Goal: Task Accomplishment & Management: Complete application form

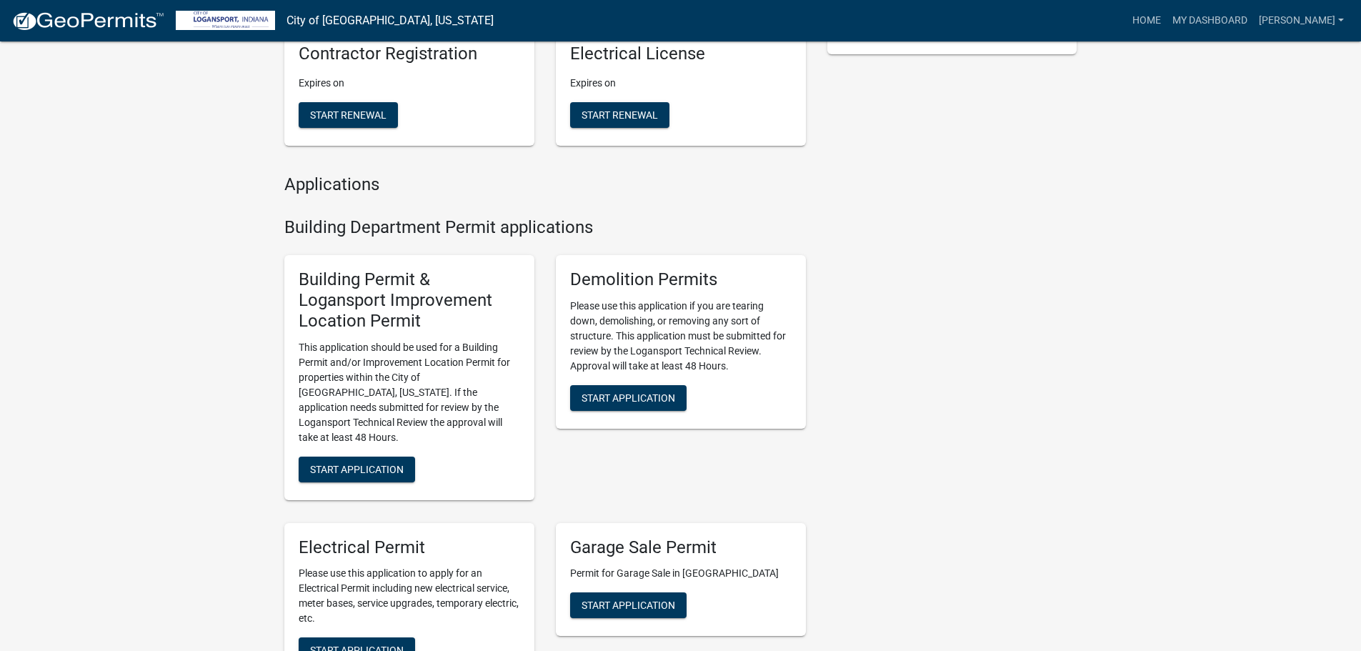
scroll to position [429, 0]
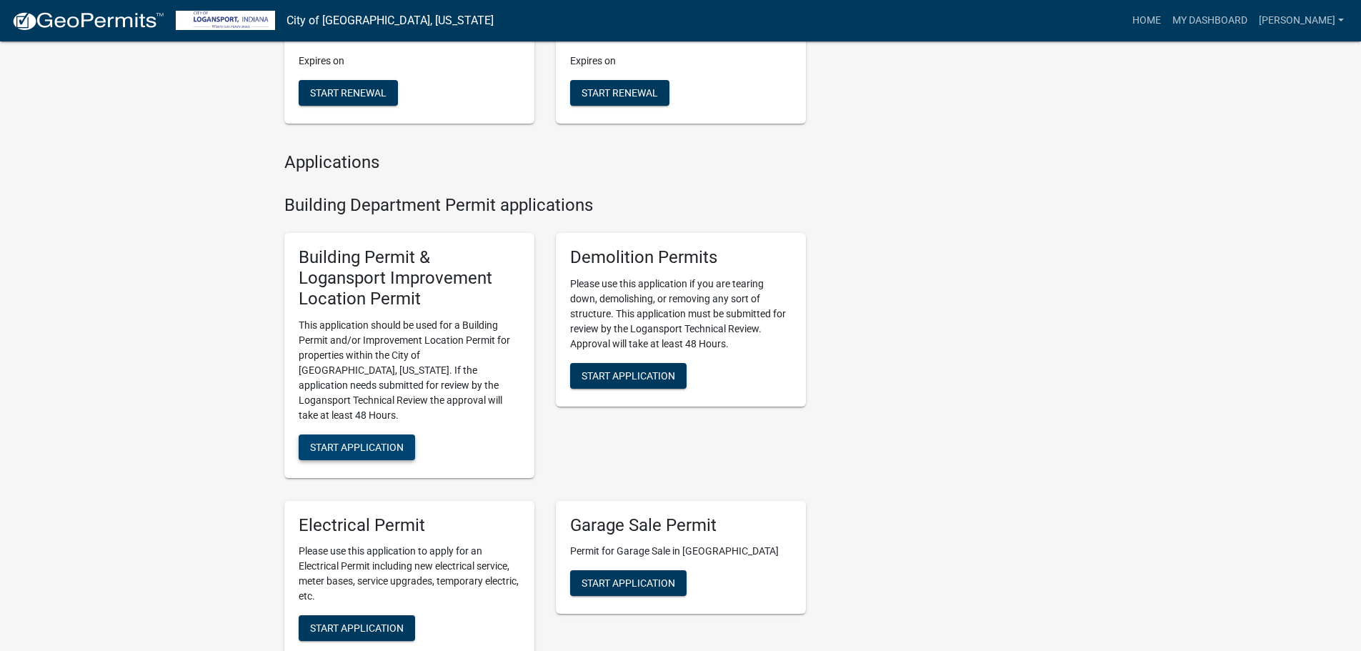
click at [367, 441] on span "Start Application" at bounding box center [357, 446] width 94 height 11
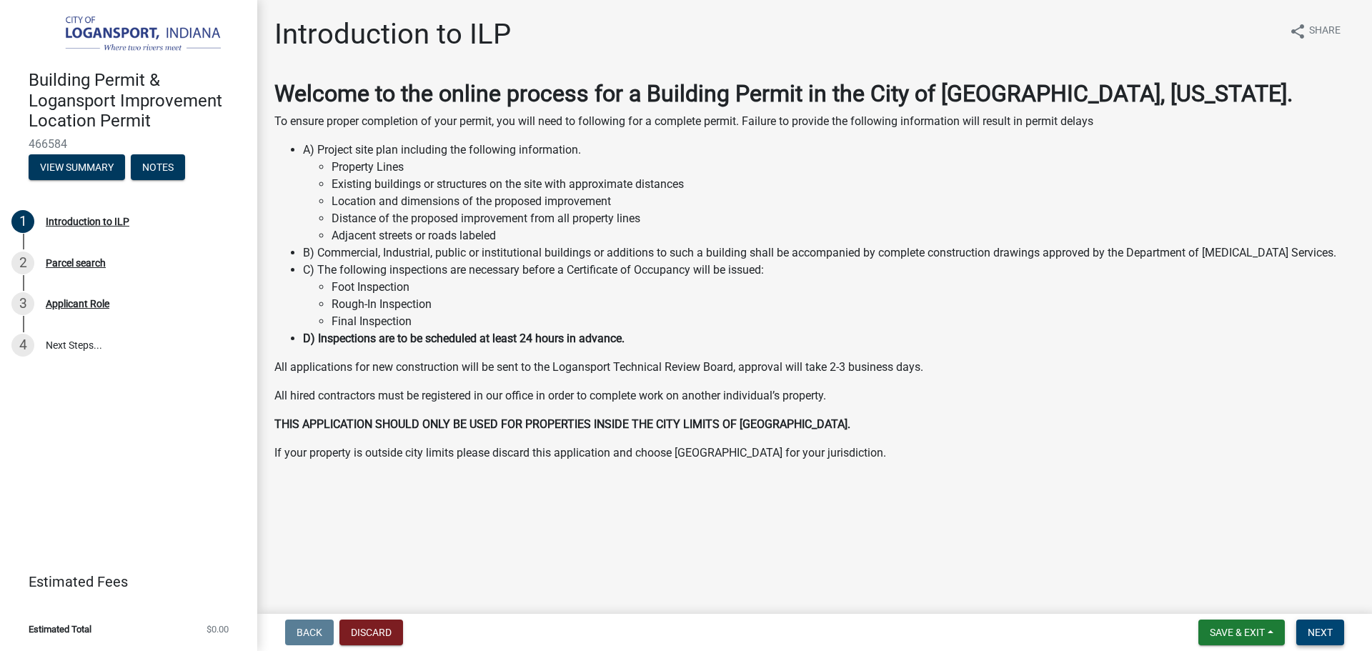
click at [1326, 639] on button "Next" at bounding box center [1320, 633] width 48 height 26
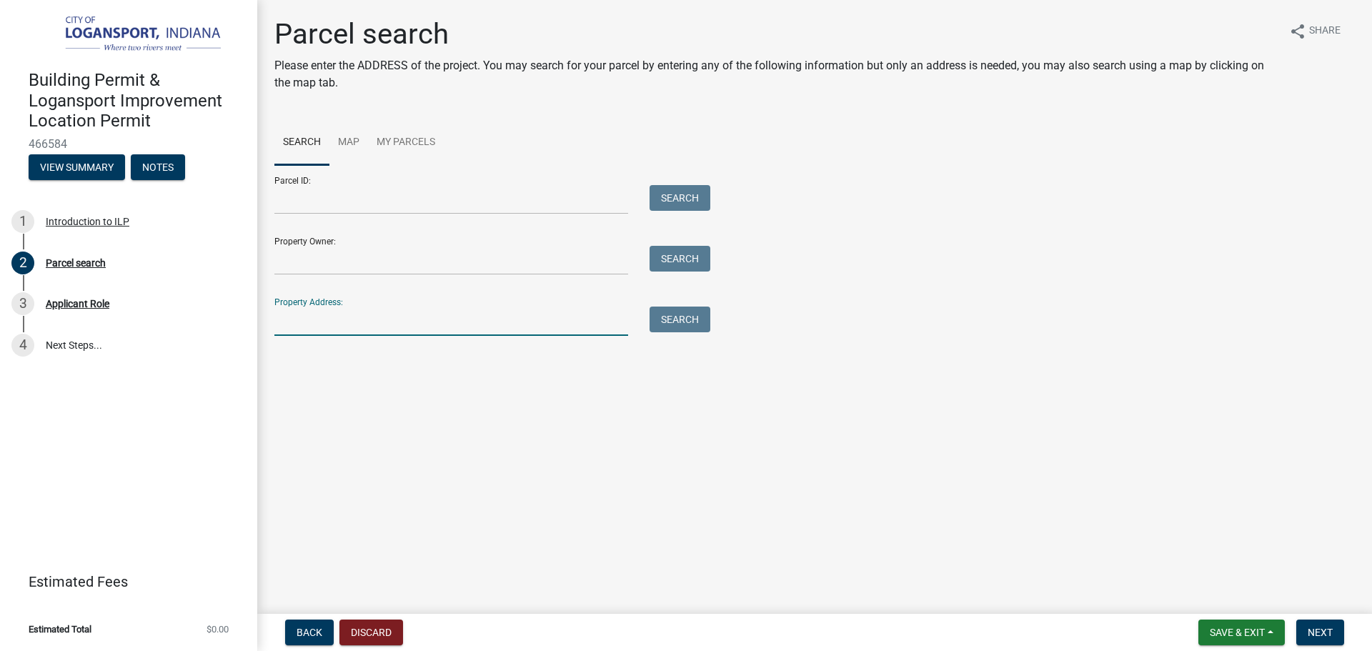
click at [482, 314] on input "Property Address:" at bounding box center [451, 321] width 354 height 29
type input "[STREET_ADDRESS]"
click at [687, 327] on button "Search" at bounding box center [680, 320] width 61 height 26
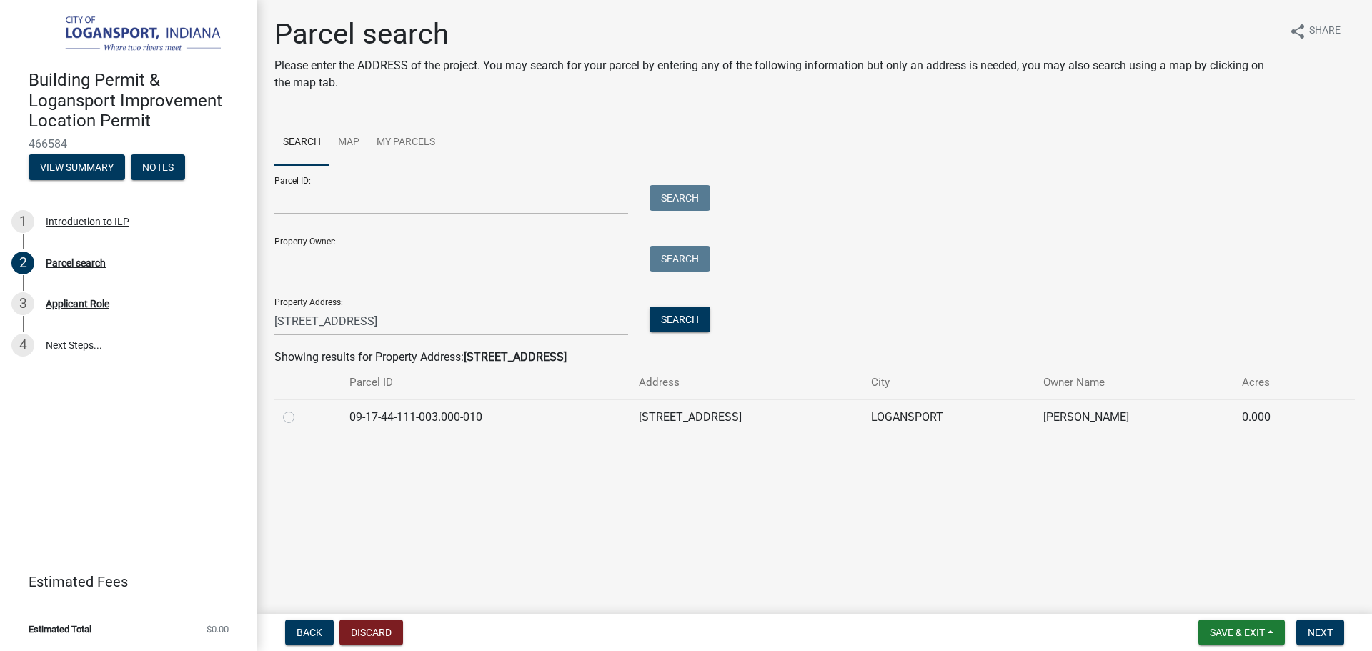
click at [300, 409] on label at bounding box center [300, 409] width 0 height 0
click at [300, 417] on input "radio" at bounding box center [304, 413] width 9 height 9
radio input "true"
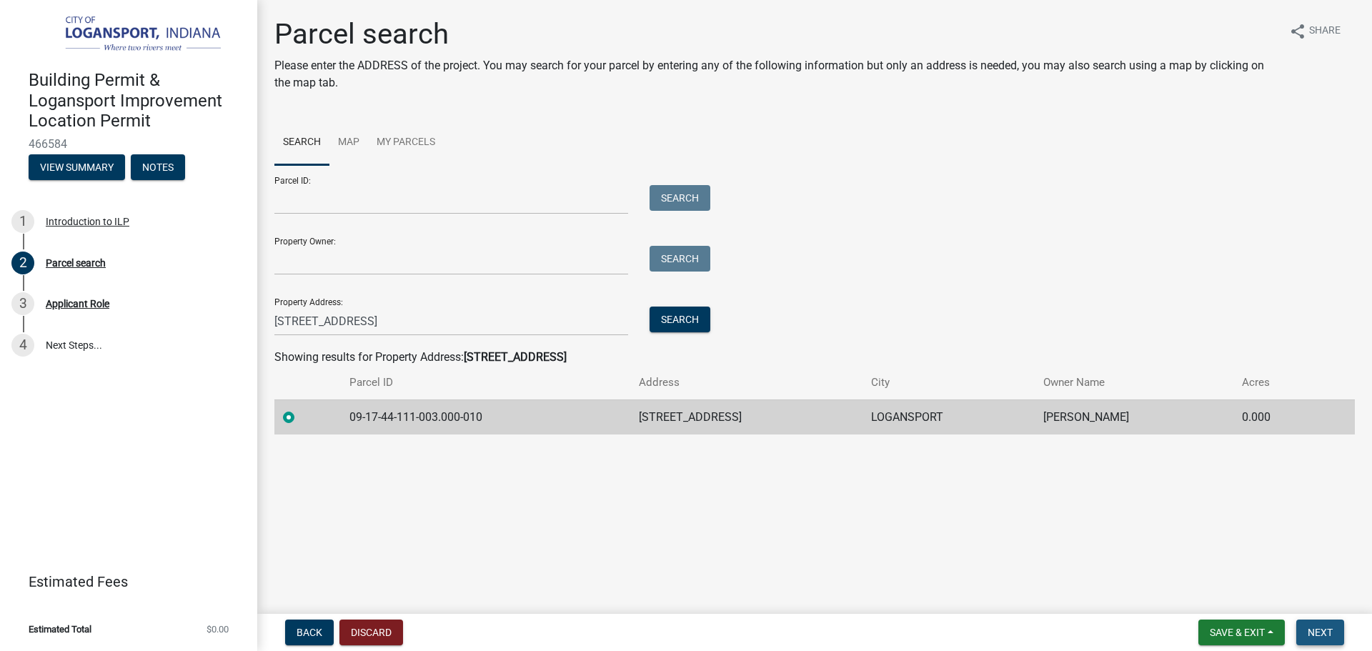
click at [1319, 629] on span "Next" at bounding box center [1320, 632] width 25 height 11
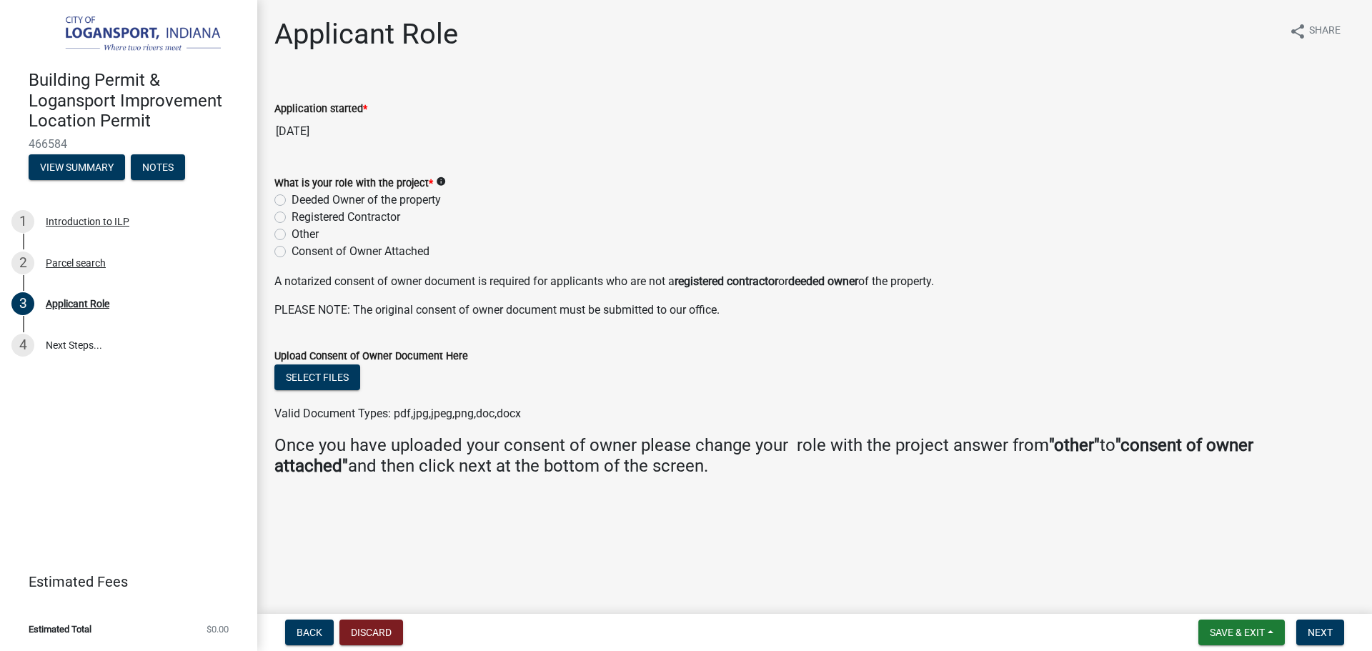
click at [292, 217] on label "Registered Contractor" at bounding box center [346, 217] width 109 height 17
click at [292, 217] on input "Registered Contractor" at bounding box center [296, 213] width 9 height 9
radio input "true"
click at [1309, 627] on span "Next" at bounding box center [1320, 632] width 25 height 11
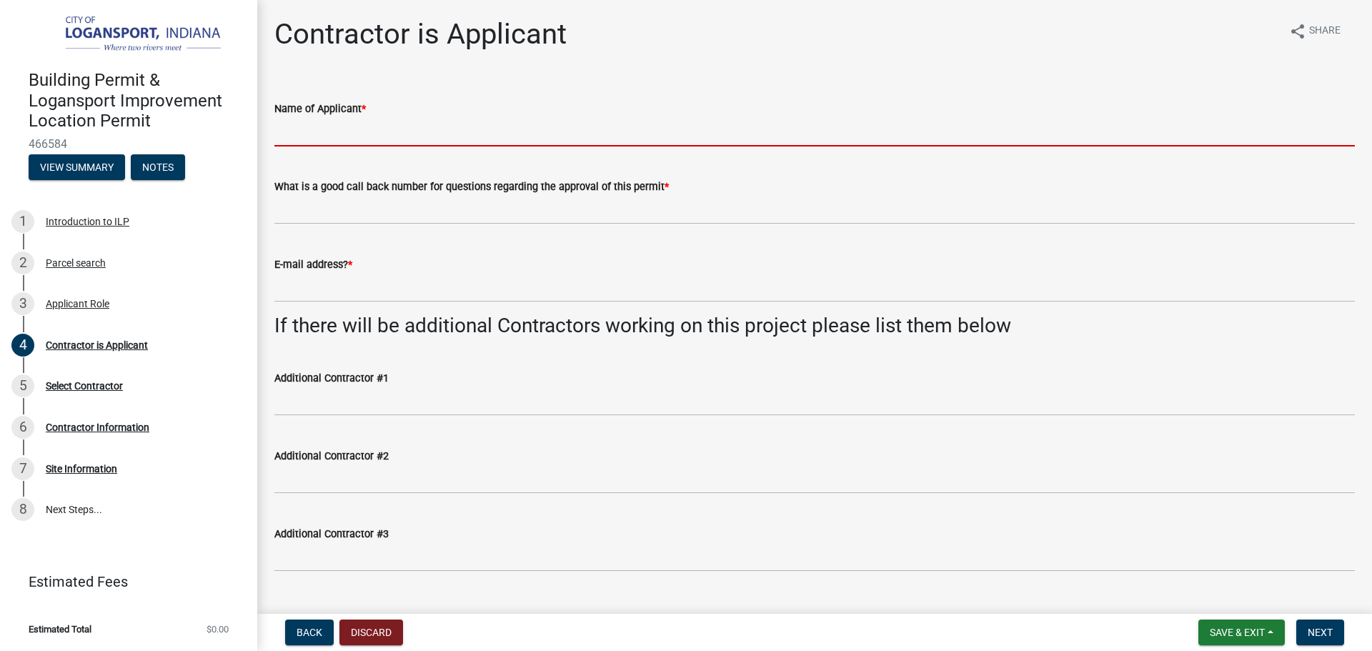
click at [363, 126] on input "Name of Applicant *" at bounding box center [814, 131] width 1081 height 29
type input "[PERSON_NAME]"
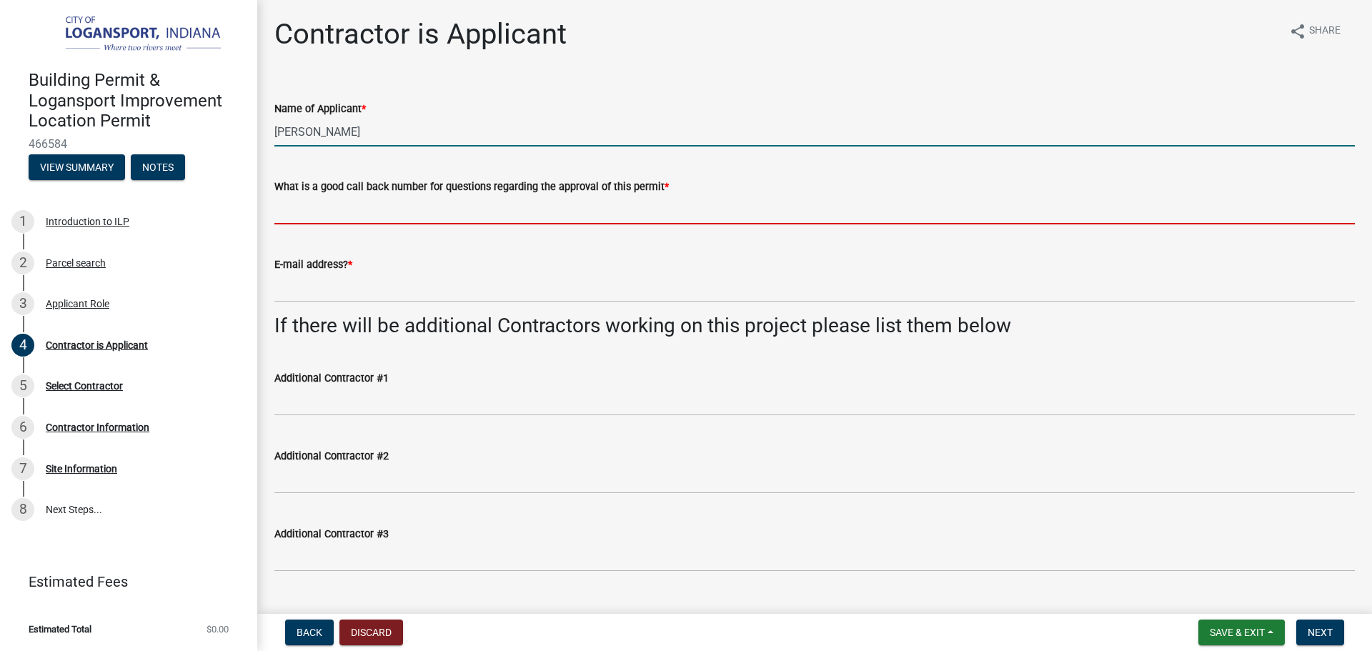
type input "5747391000"
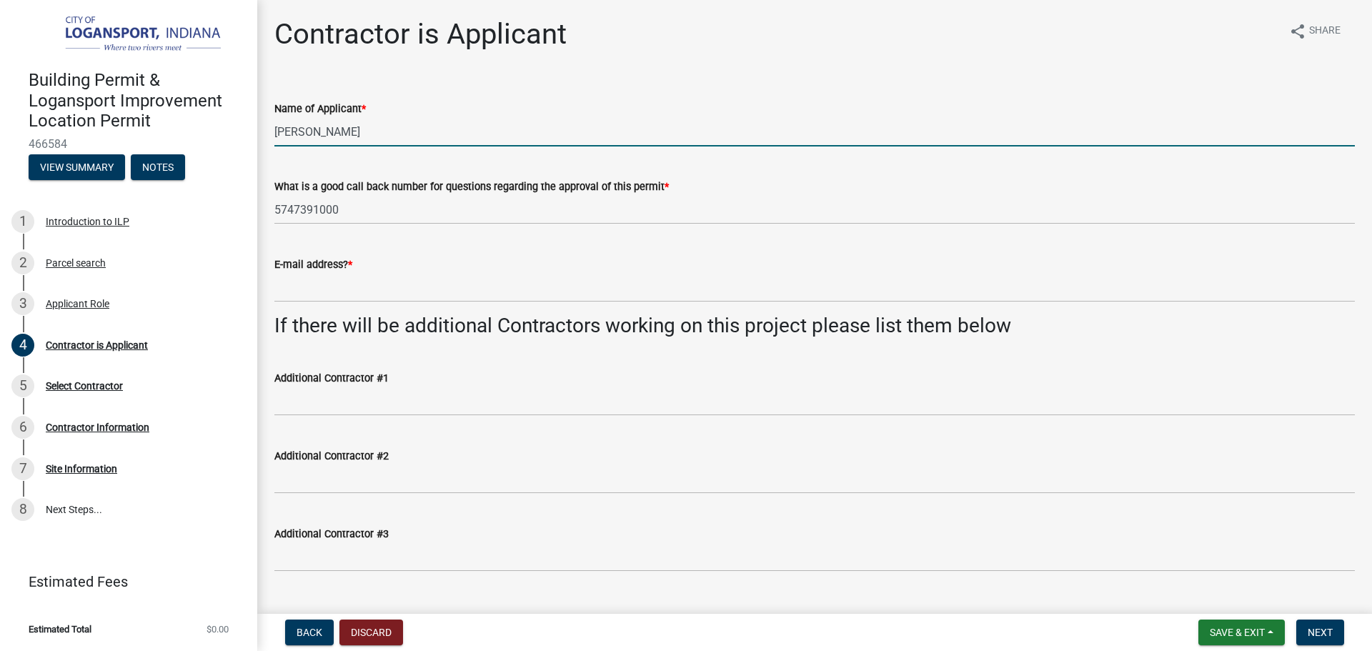
type input "[EMAIL_ADDRESS][DOMAIN_NAME]"
drag, startPoint x: 1337, startPoint y: 638, endPoint x: 1310, endPoint y: 637, distance: 27.2
click at [1333, 638] on button "Next" at bounding box center [1320, 633] width 48 height 26
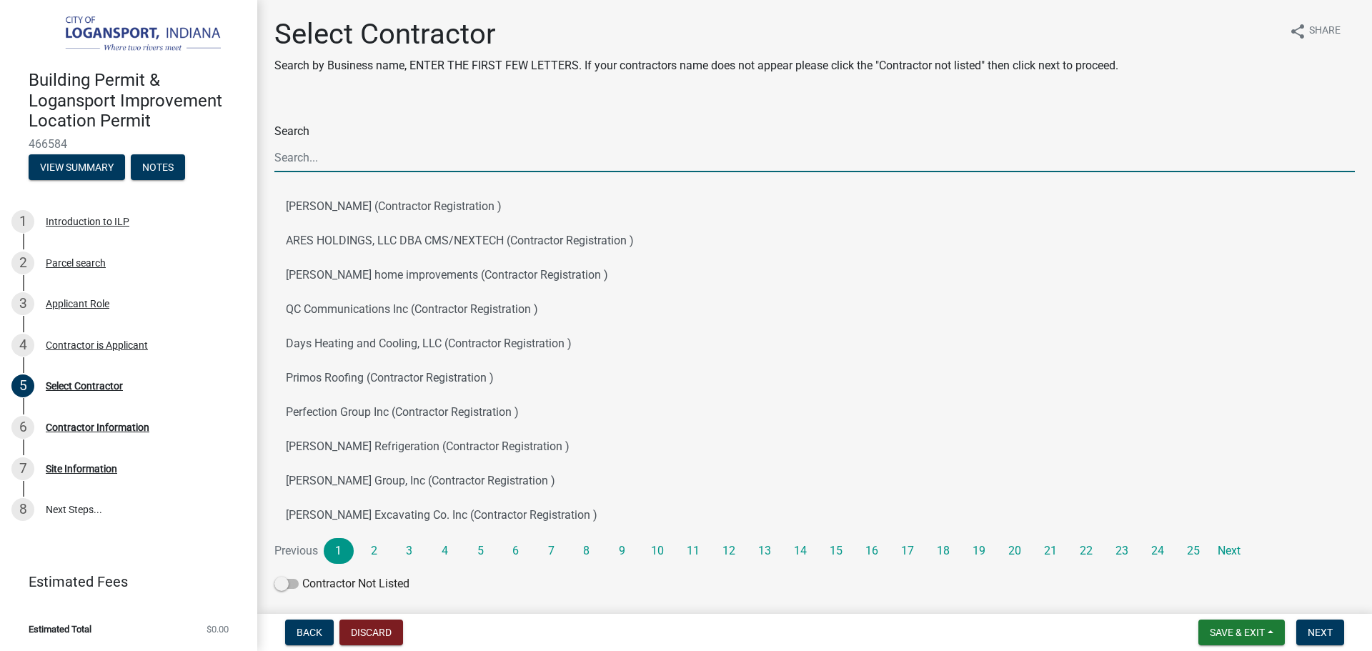
click at [327, 152] on input "Search" at bounding box center [814, 157] width 1081 height 29
type input "prime"
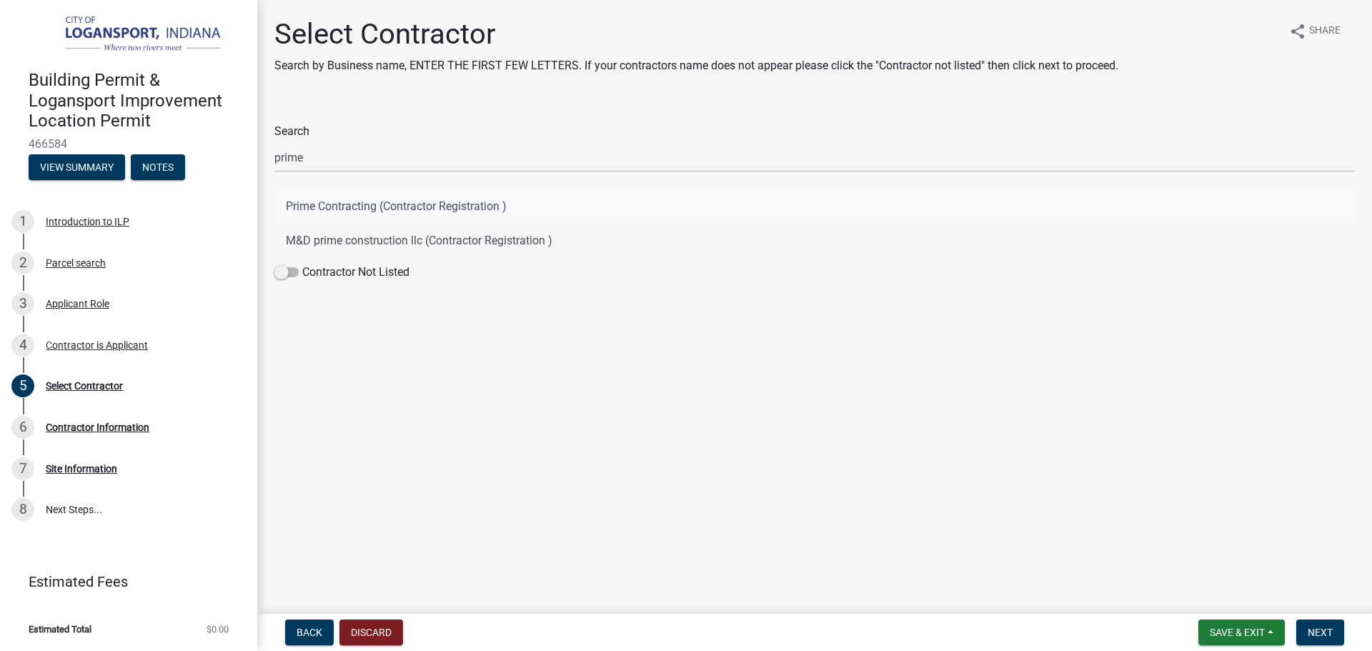
click at [362, 202] on button "Prime Contracting (Contractor Registration )" at bounding box center [814, 206] width 1081 height 34
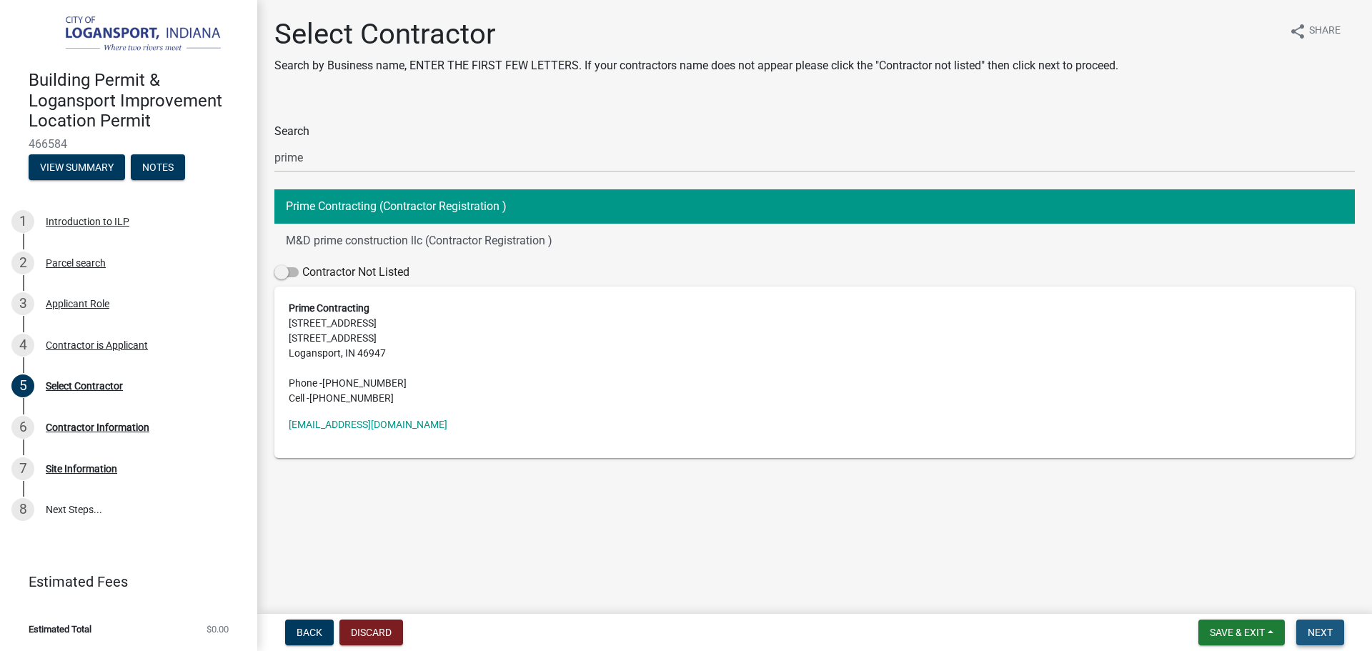
click at [1326, 627] on span "Next" at bounding box center [1320, 632] width 25 height 11
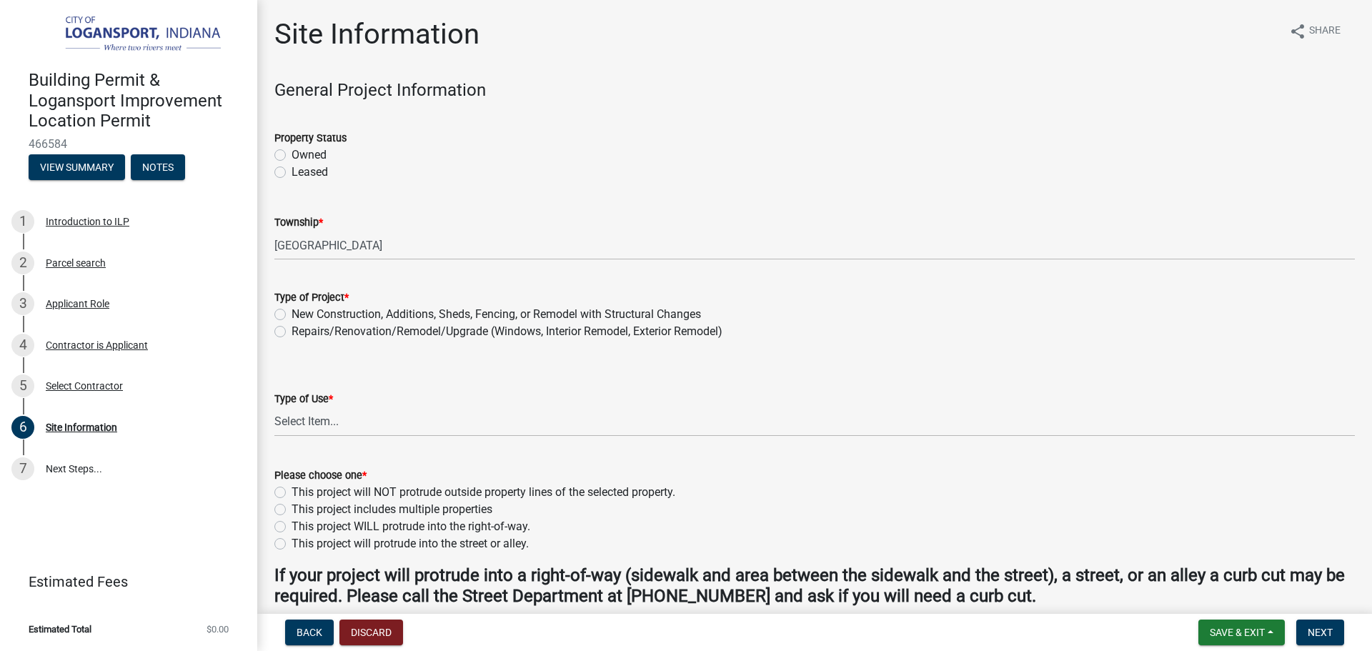
click at [292, 149] on label "Owned" at bounding box center [309, 154] width 35 height 17
click at [292, 149] on input "Owned" at bounding box center [296, 150] width 9 height 9
radio input "true"
click at [276, 338] on div "Repairs/Renovation/Remodel/Upgrade (Windows, Interior Remodel, Exterior Remodel)" at bounding box center [814, 331] width 1081 height 17
click at [292, 329] on label "Repairs/Renovation/Remodel/Upgrade (Windows, Interior Remodel, Exterior Remodel)" at bounding box center [507, 331] width 431 height 17
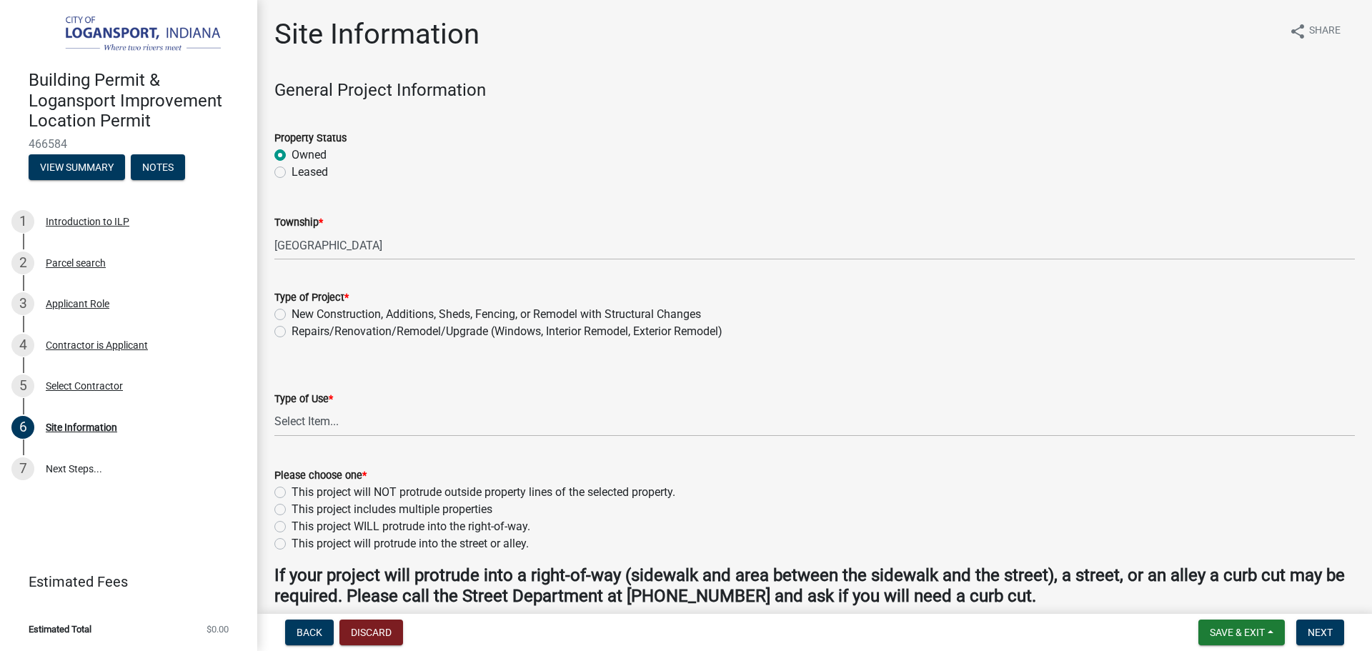
click at [292, 329] on input "Repairs/Renovation/Remodel/Upgrade (Windows, Interior Remodel, Exterior Remodel)" at bounding box center [296, 327] width 9 height 9
radio input "true"
click at [295, 420] on select "Select Item... Residential Commercial/Industrial Agricultural Public/Semi Public" at bounding box center [814, 421] width 1081 height 29
click at [274, 407] on select "Select Item... Residential Commercial/Industrial Agricultural Public/Semi Public" at bounding box center [814, 421] width 1081 height 29
select select "62802869-e470-474a-8a4c-8dbe1ccdd5ac"
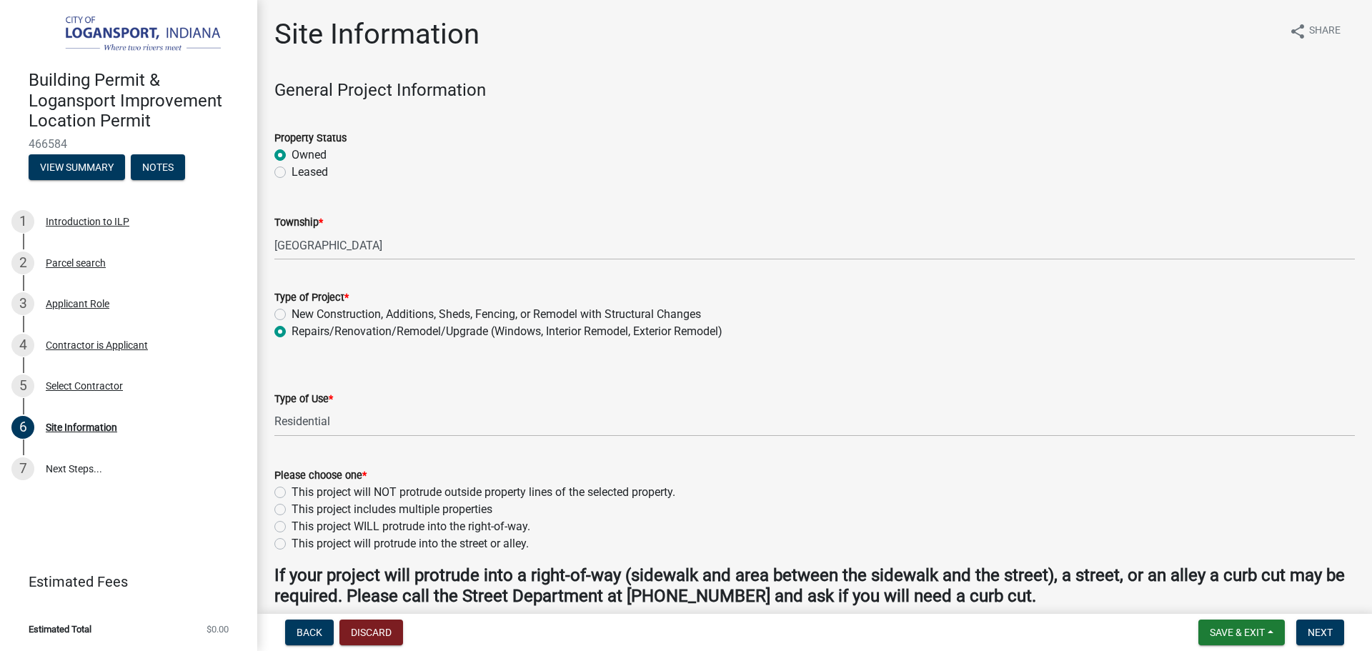
click at [292, 488] on label "This project will NOT protrude outside property lines of the selected property." at bounding box center [484, 492] width 384 height 17
click at [292, 488] on input "This project will NOT protrude outside property lines of the selected property." at bounding box center [296, 488] width 9 height 9
radio input "true"
click at [1321, 631] on span "Next" at bounding box center [1320, 632] width 25 height 11
click at [1320, 629] on span "Next" at bounding box center [1320, 632] width 25 height 11
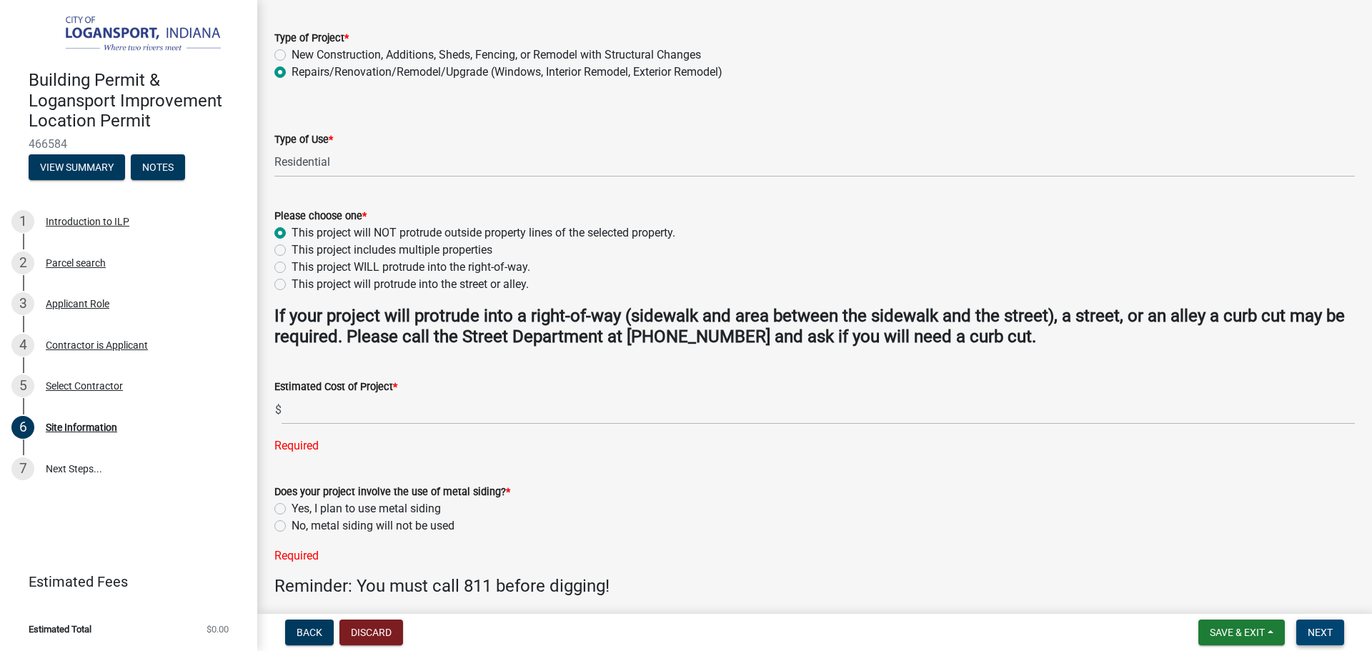
scroll to position [286, 0]
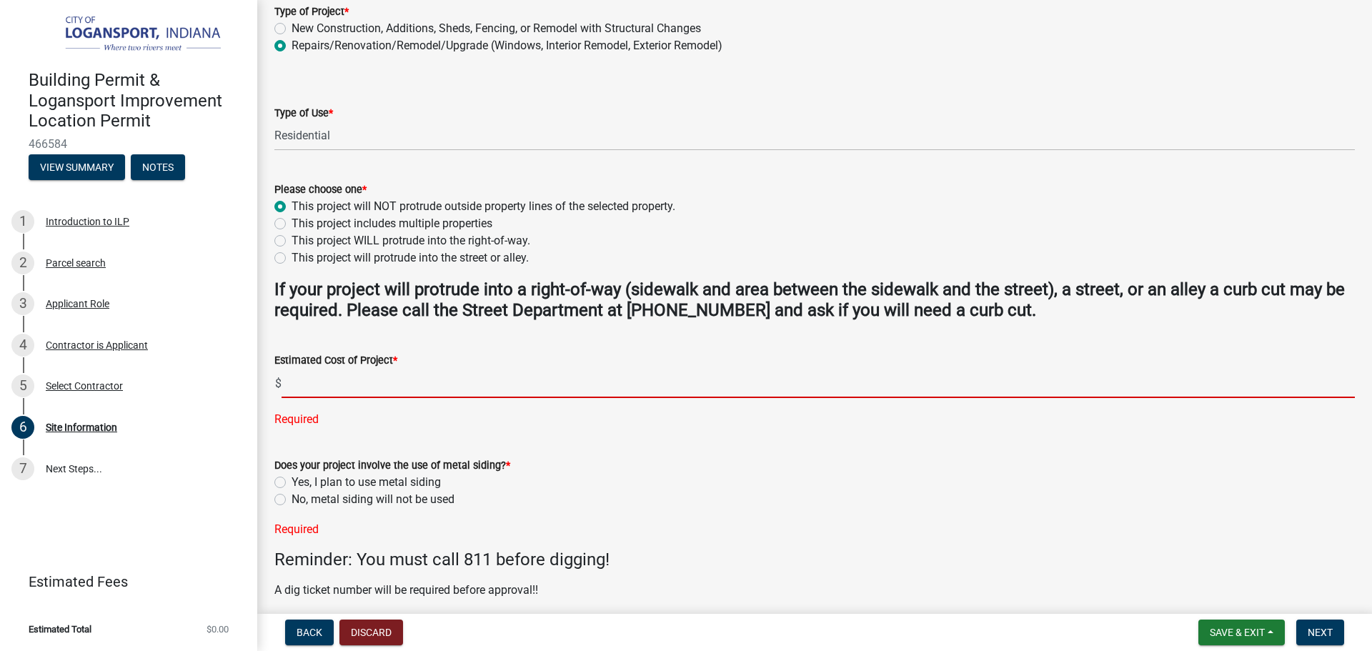
click at [347, 377] on input "text" at bounding box center [818, 383] width 1073 height 29
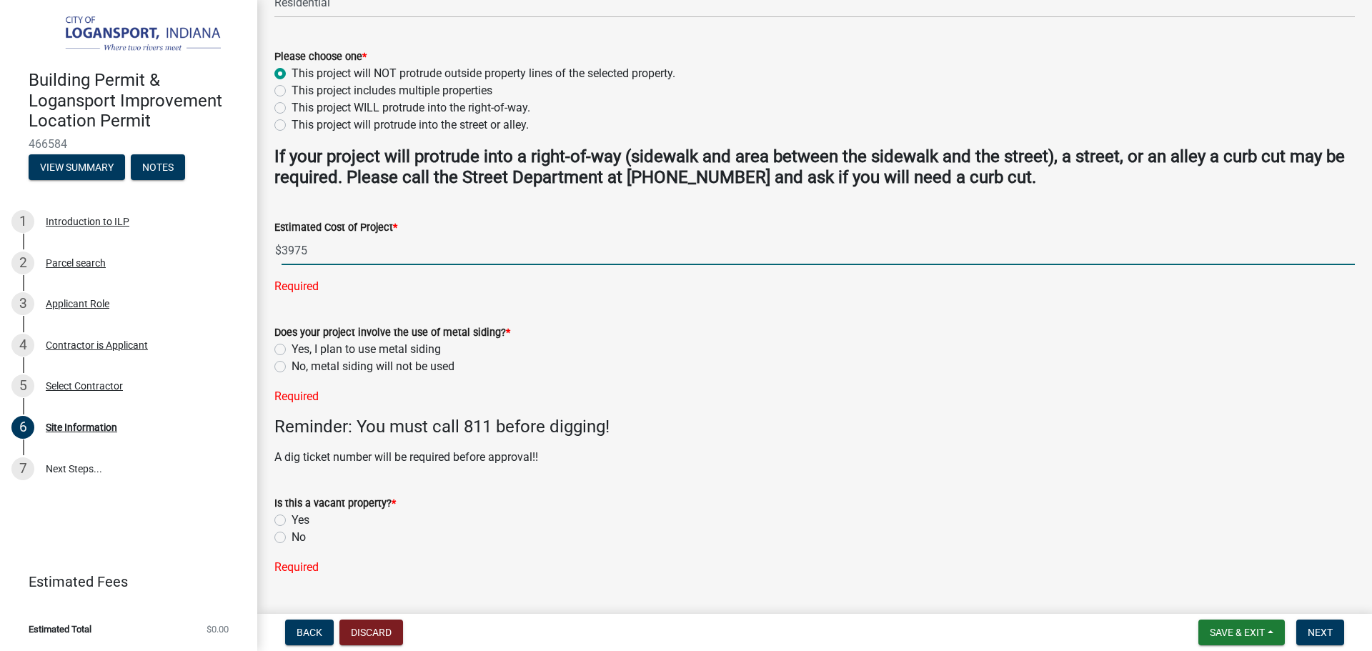
scroll to position [429, 0]
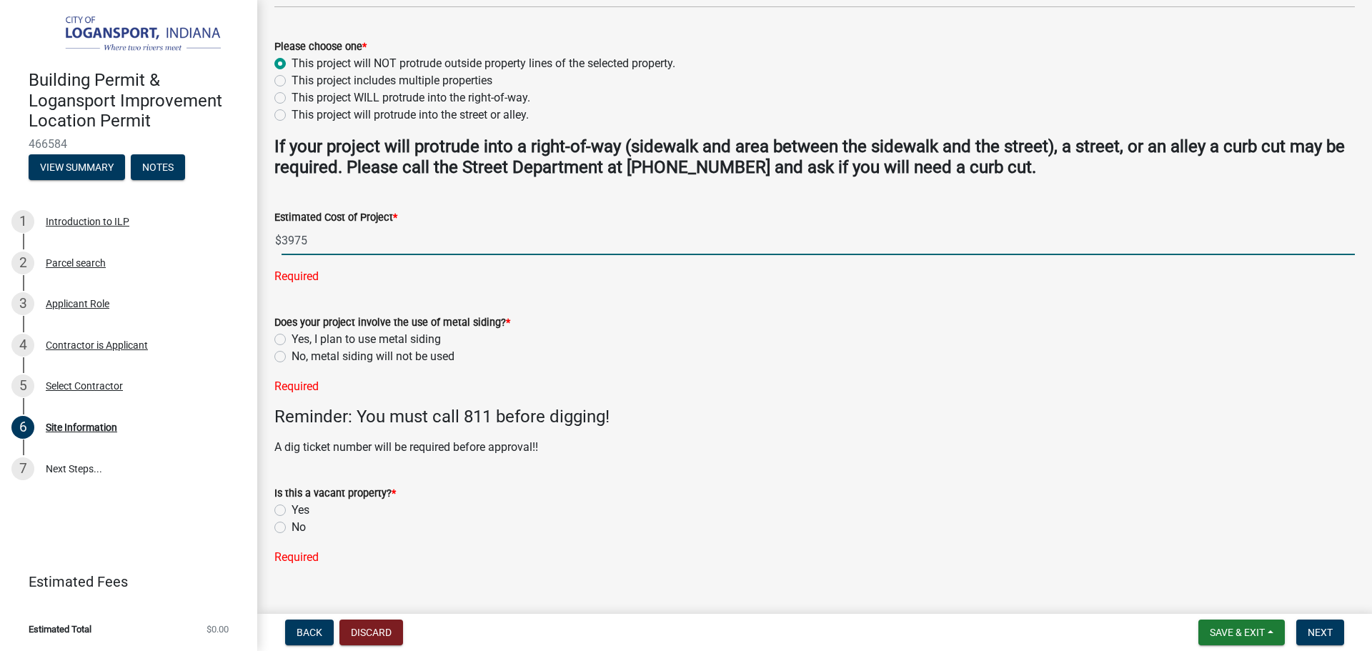
type input "3975"
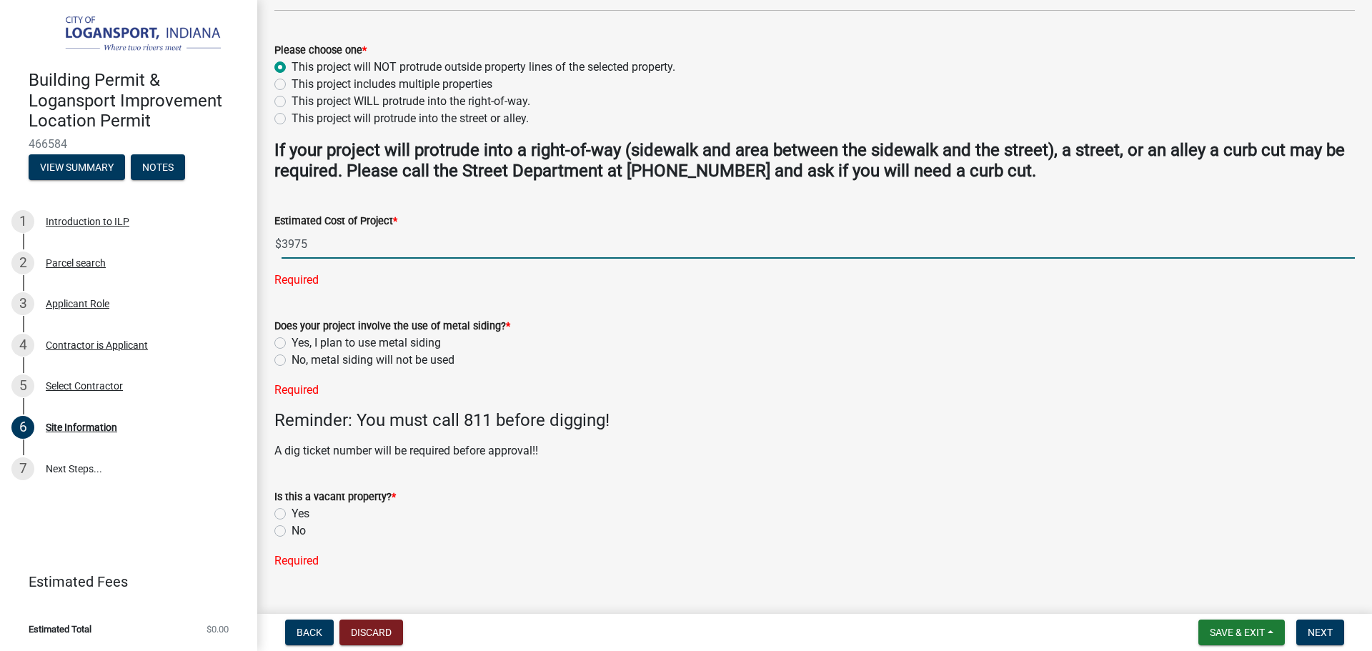
click at [283, 356] on div "Does your project involve the use of metal siding? * Yes, I plan to use metal s…" at bounding box center [814, 349] width 1081 height 99
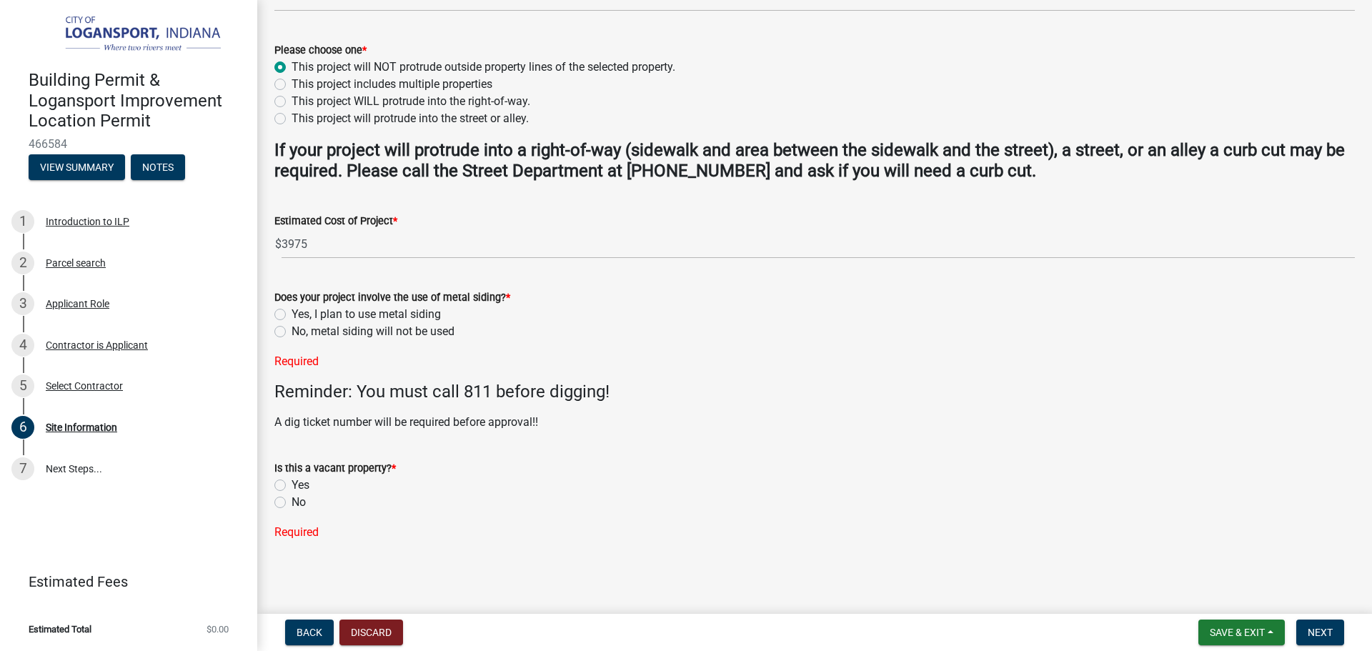
click at [292, 332] on label "No, metal siding will not be used" at bounding box center [373, 331] width 163 height 17
click at [292, 332] on input "No, metal siding will not be used" at bounding box center [296, 327] width 9 height 9
radio input "true"
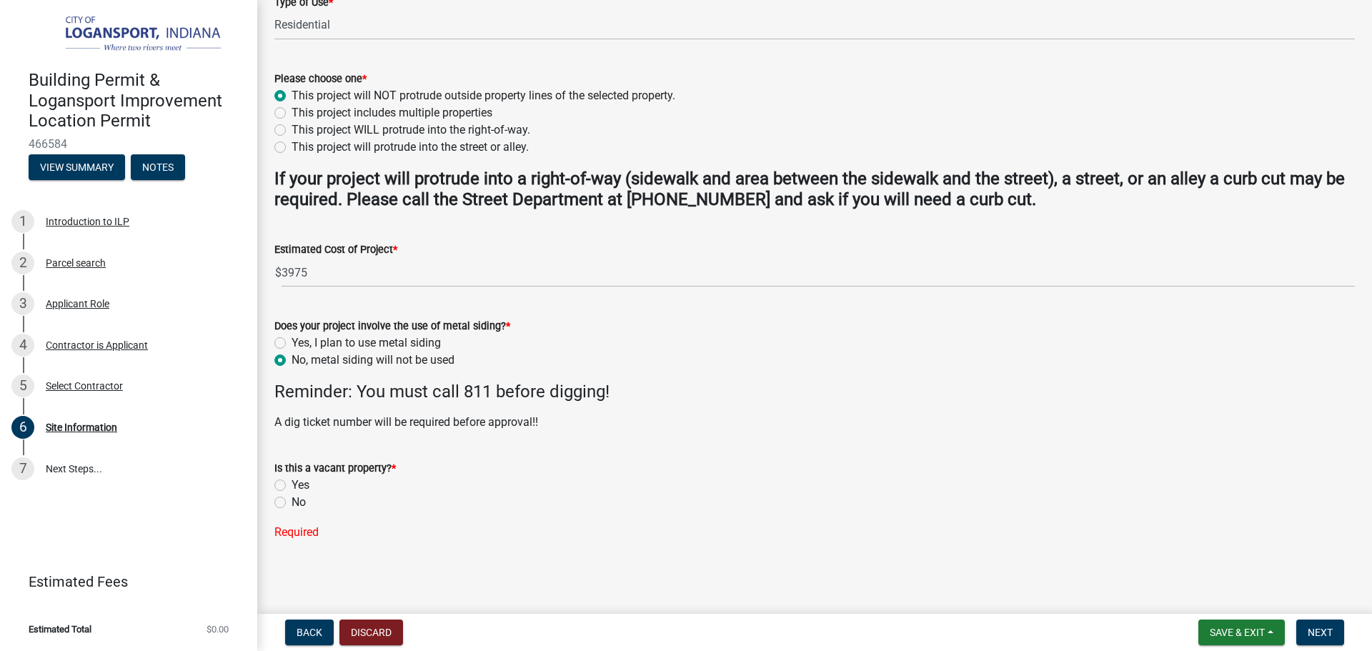
click at [292, 504] on label "No" at bounding box center [299, 502] width 14 height 17
click at [292, 503] on input "No" at bounding box center [296, 498] width 9 height 9
radio input "true"
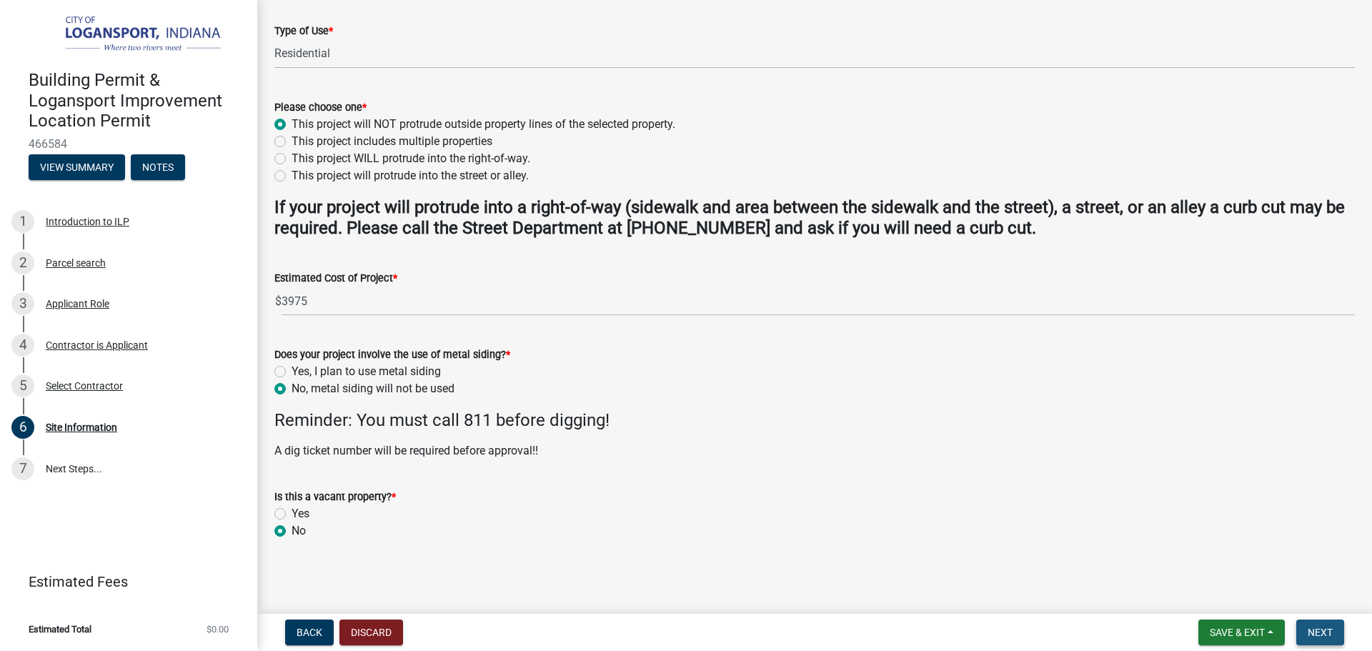
click at [1306, 631] on button "Next" at bounding box center [1320, 633] width 48 height 26
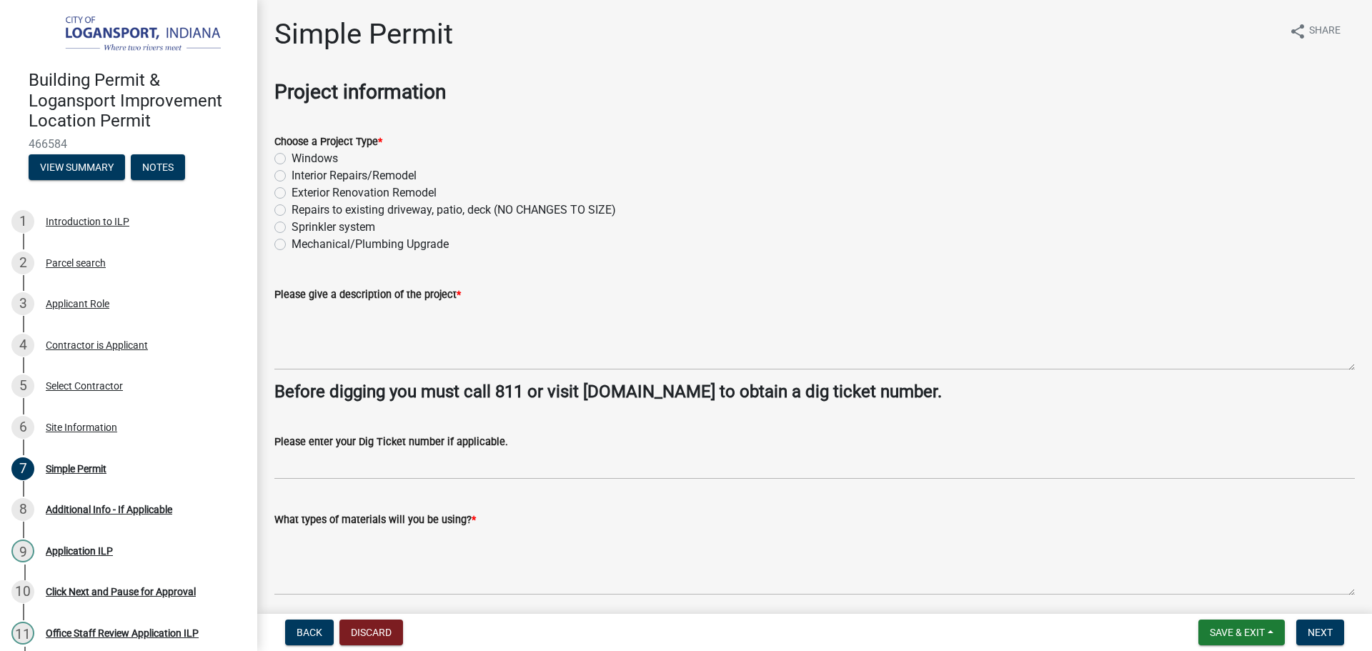
click at [290, 244] on div "Mechanical/Plumbing Upgrade" at bounding box center [814, 244] width 1081 height 17
click at [292, 245] on label "Mechanical/Plumbing Upgrade" at bounding box center [370, 244] width 157 height 17
click at [292, 245] on input "Mechanical/Plumbing Upgrade" at bounding box center [296, 240] width 9 height 9
radio input "true"
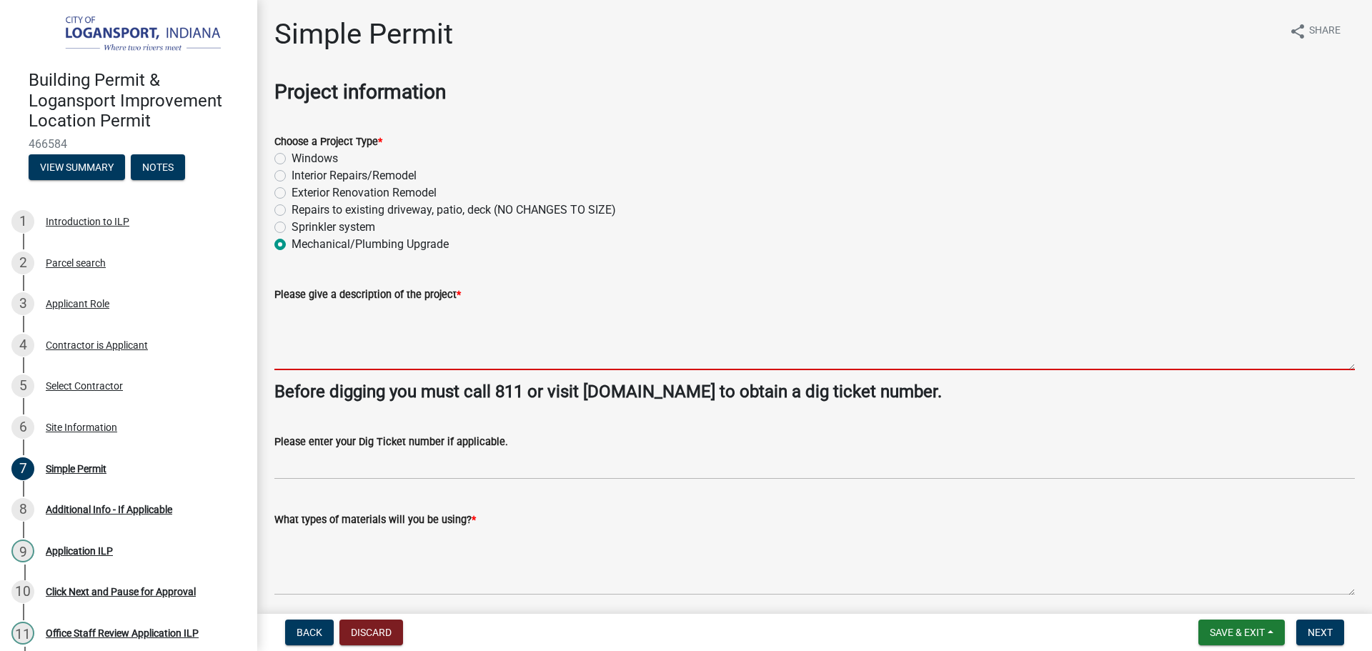
click at [292, 332] on textarea "Please give a description of the project *" at bounding box center [814, 336] width 1081 height 67
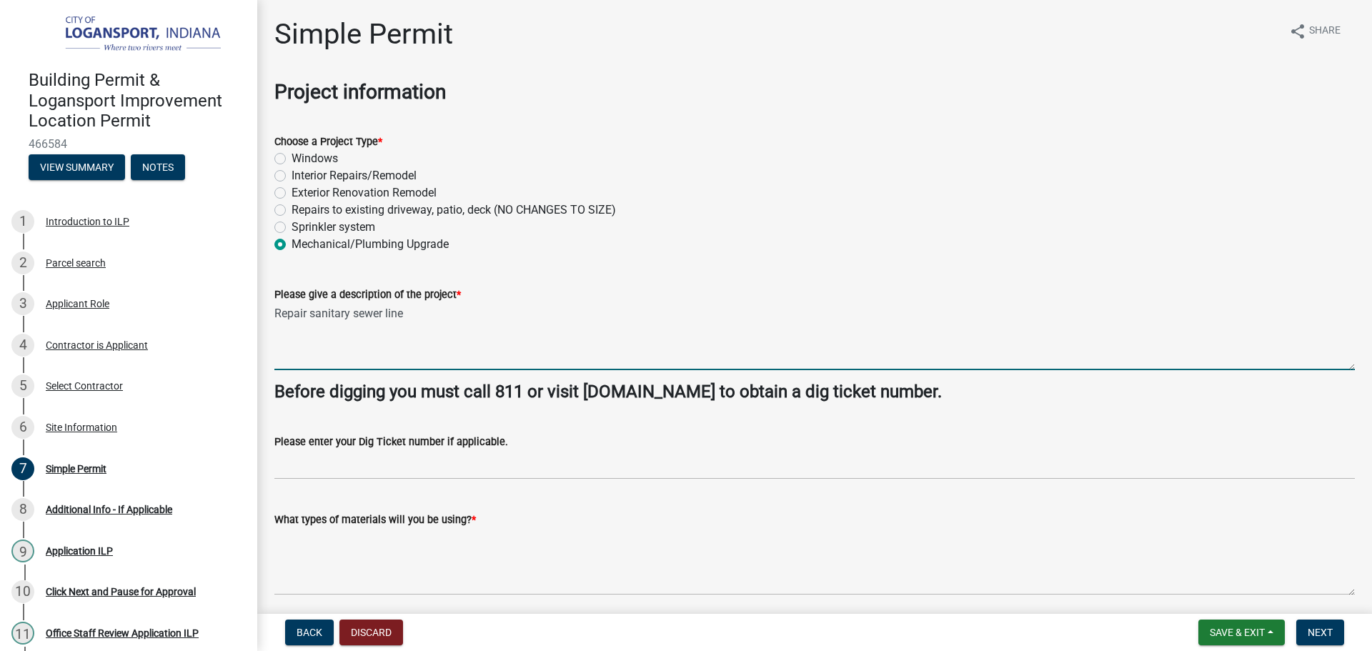
type textarea "Repair sanitary sewer line"
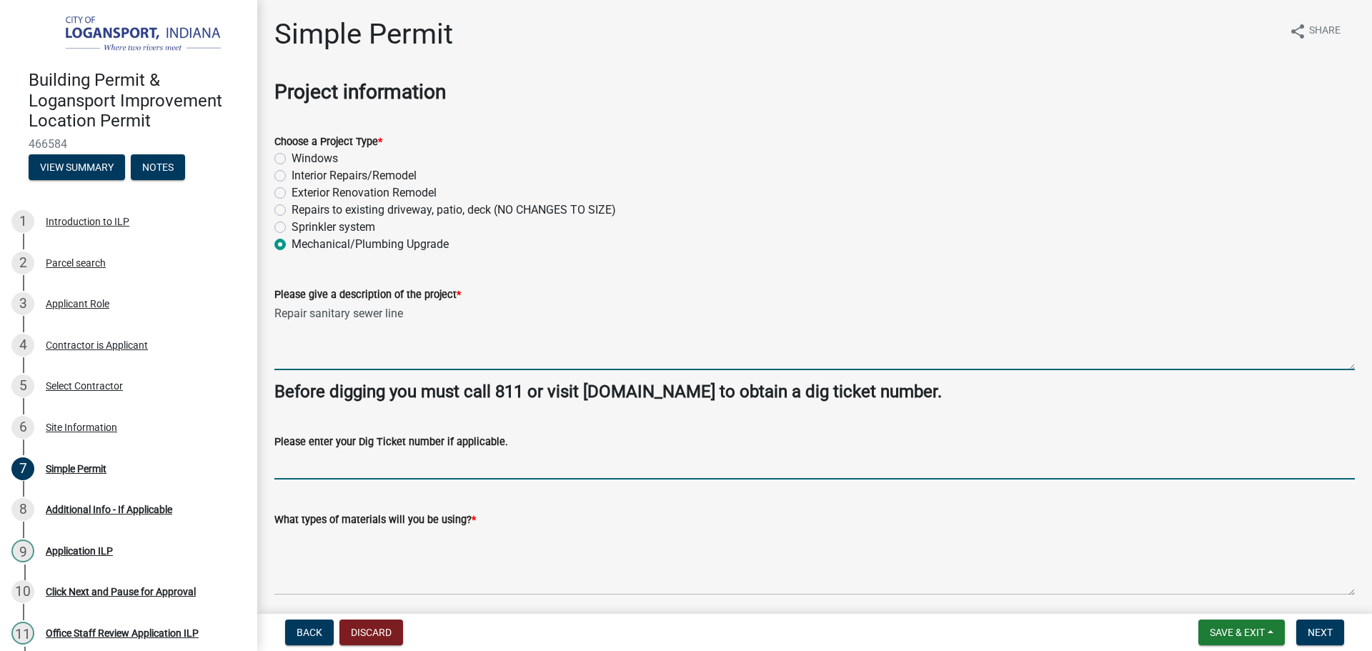
click at [292, 456] on input "Please enter your Dig Ticket number if applicable." at bounding box center [814, 464] width 1081 height 29
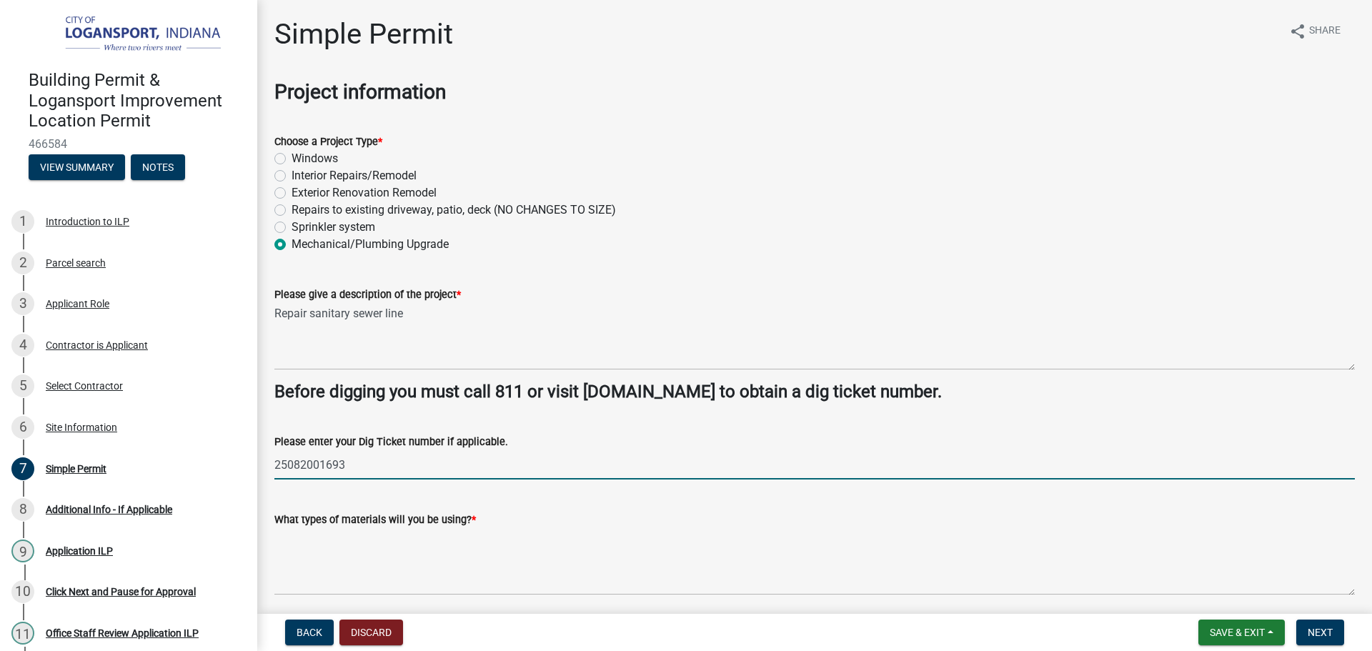
type input "25082001693"
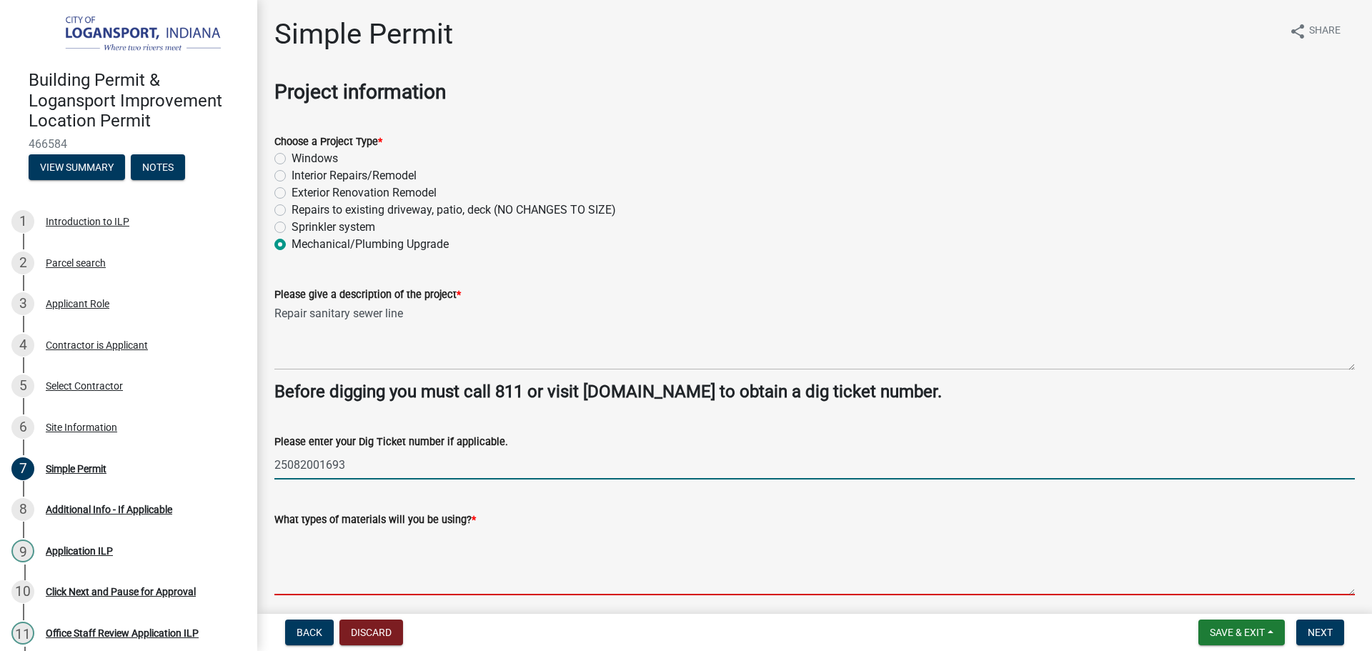
click at [370, 577] on textarea "What types of materials will you be using? *" at bounding box center [814, 561] width 1081 height 67
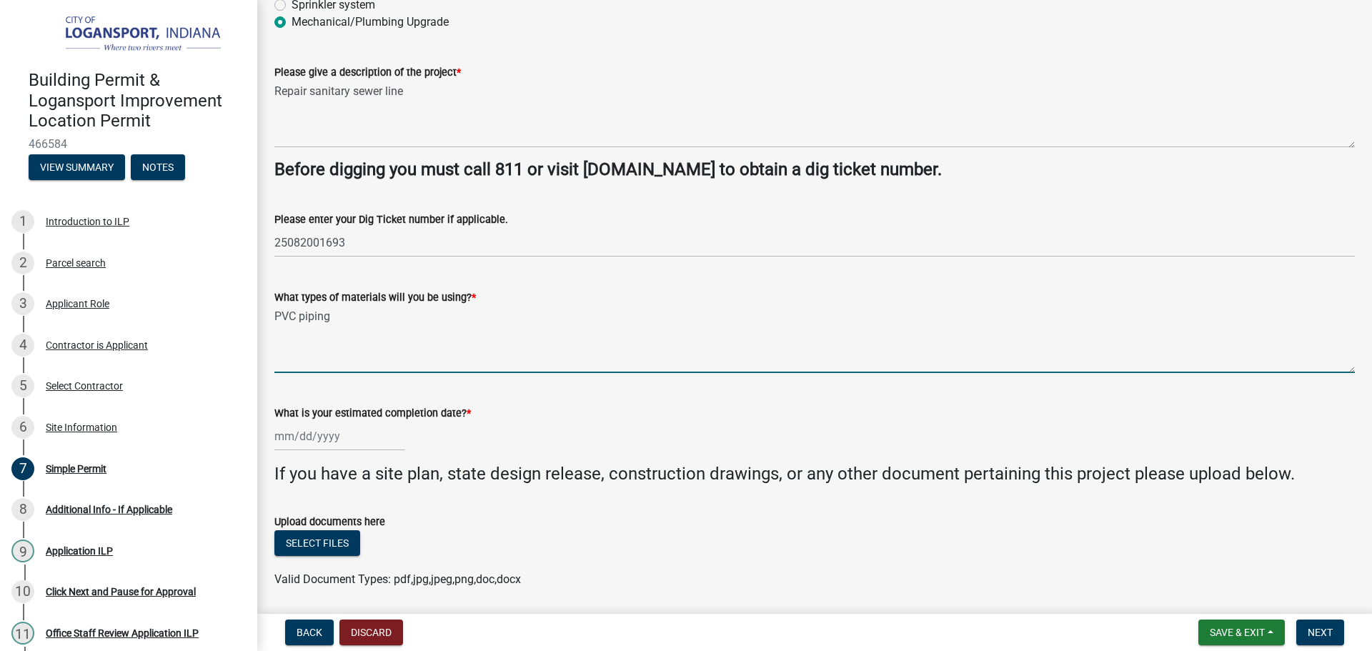
scroll to position [271, 0]
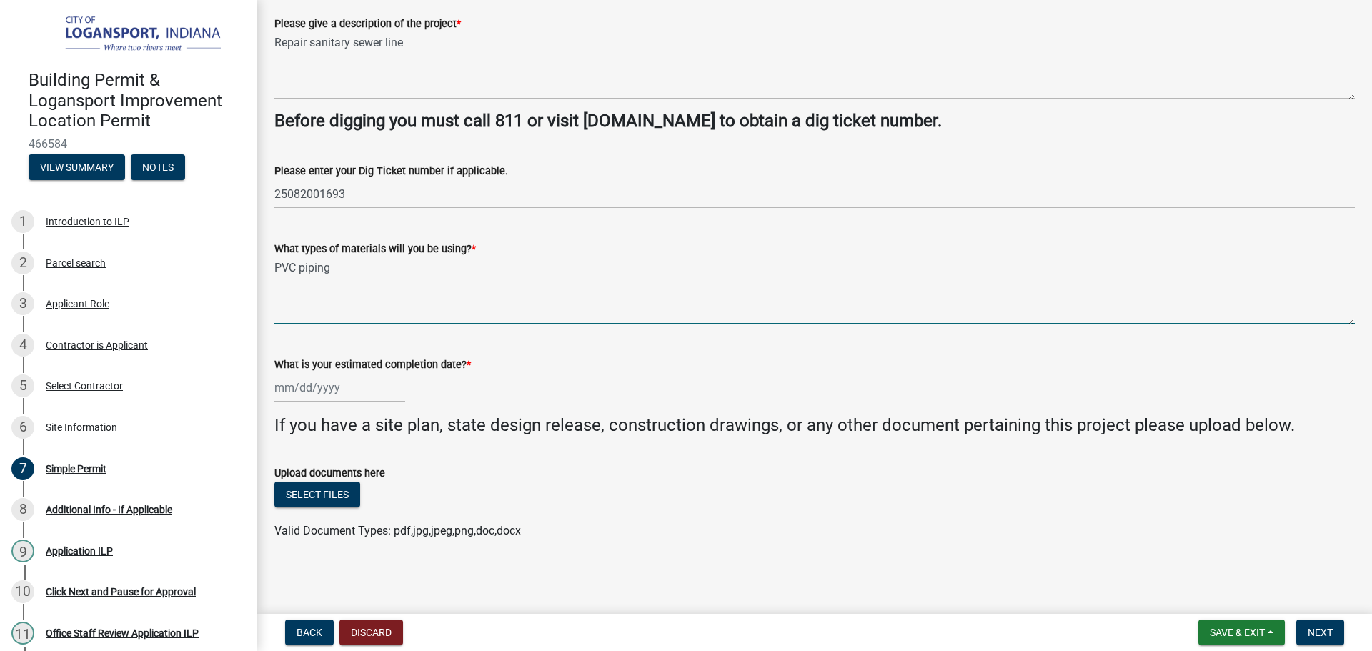
type textarea "PVC piping"
click at [317, 386] on div at bounding box center [339, 387] width 131 height 29
select select "8"
select select "2025"
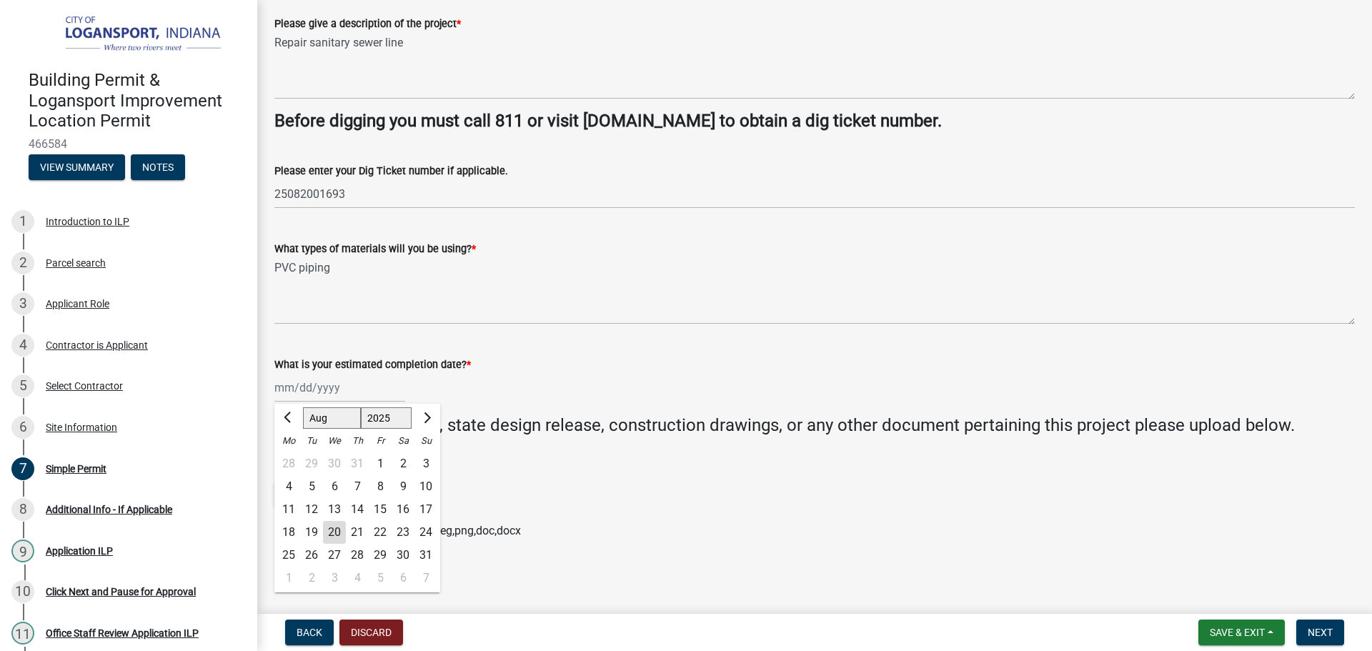
click at [357, 553] on div "28" at bounding box center [357, 555] width 23 height 23
type input "[DATE]"
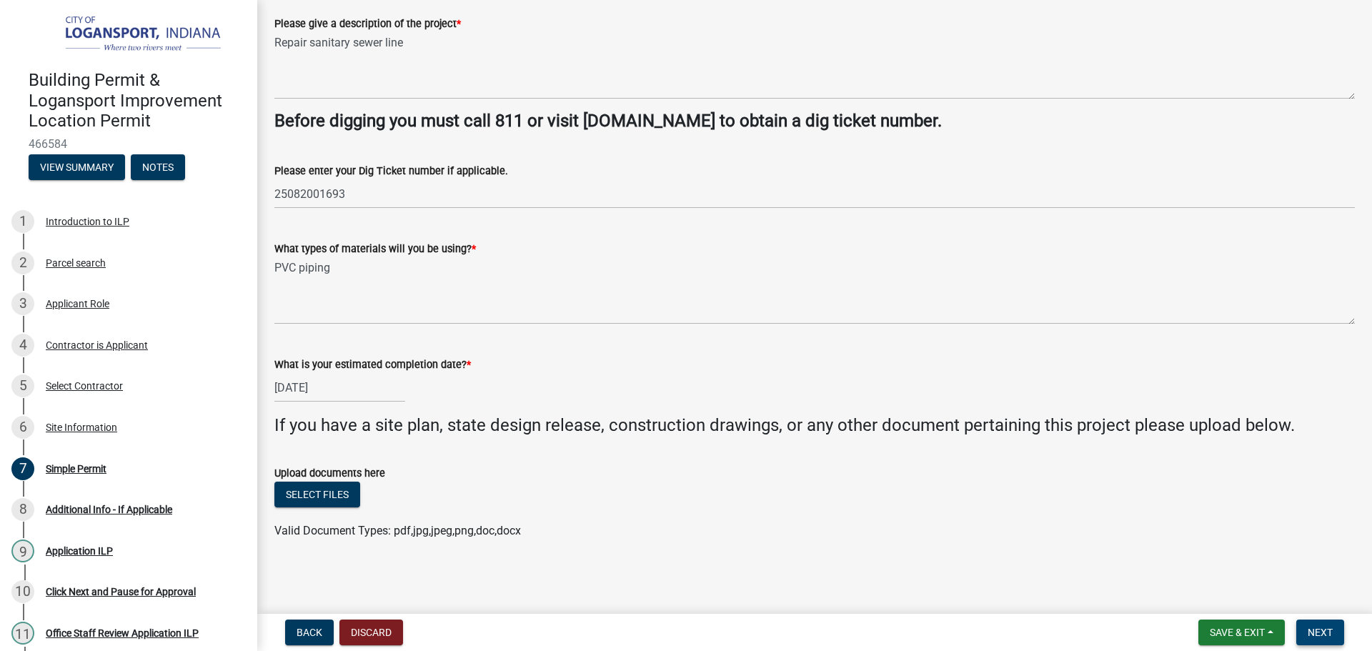
click at [1310, 627] on span "Next" at bounding box center [1320, 632] width 25 height 11
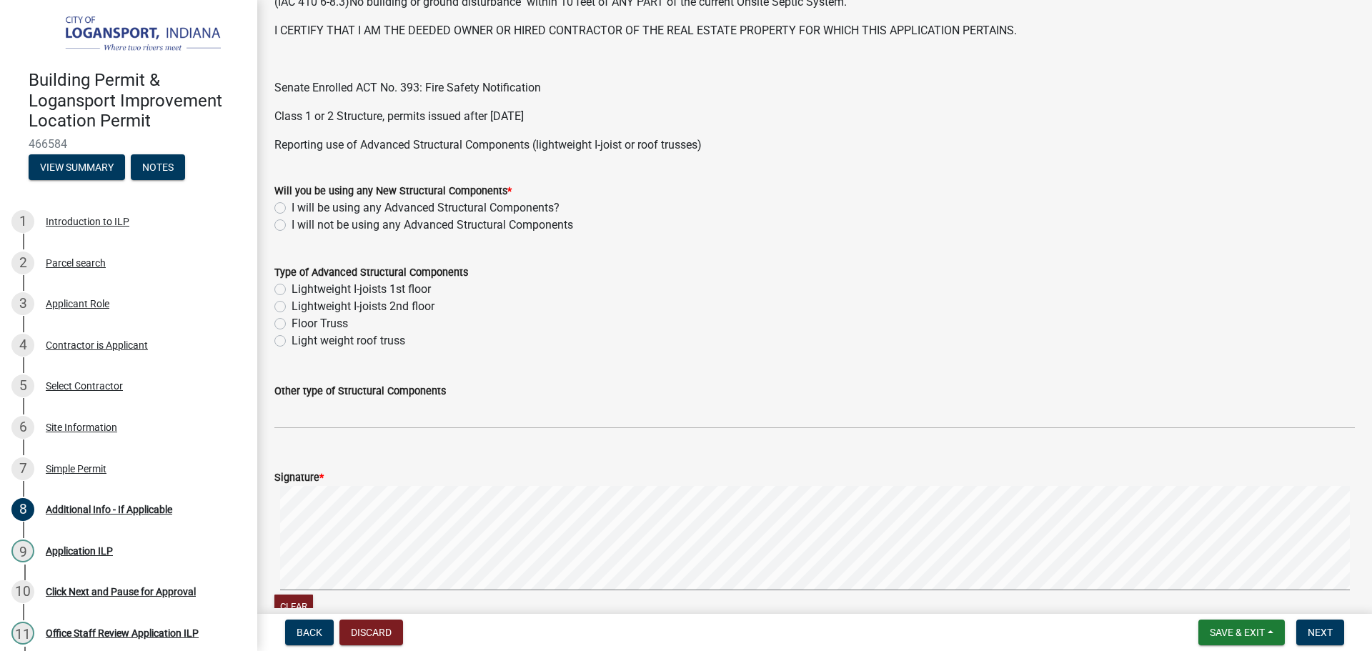
scroll to position [429, 0]
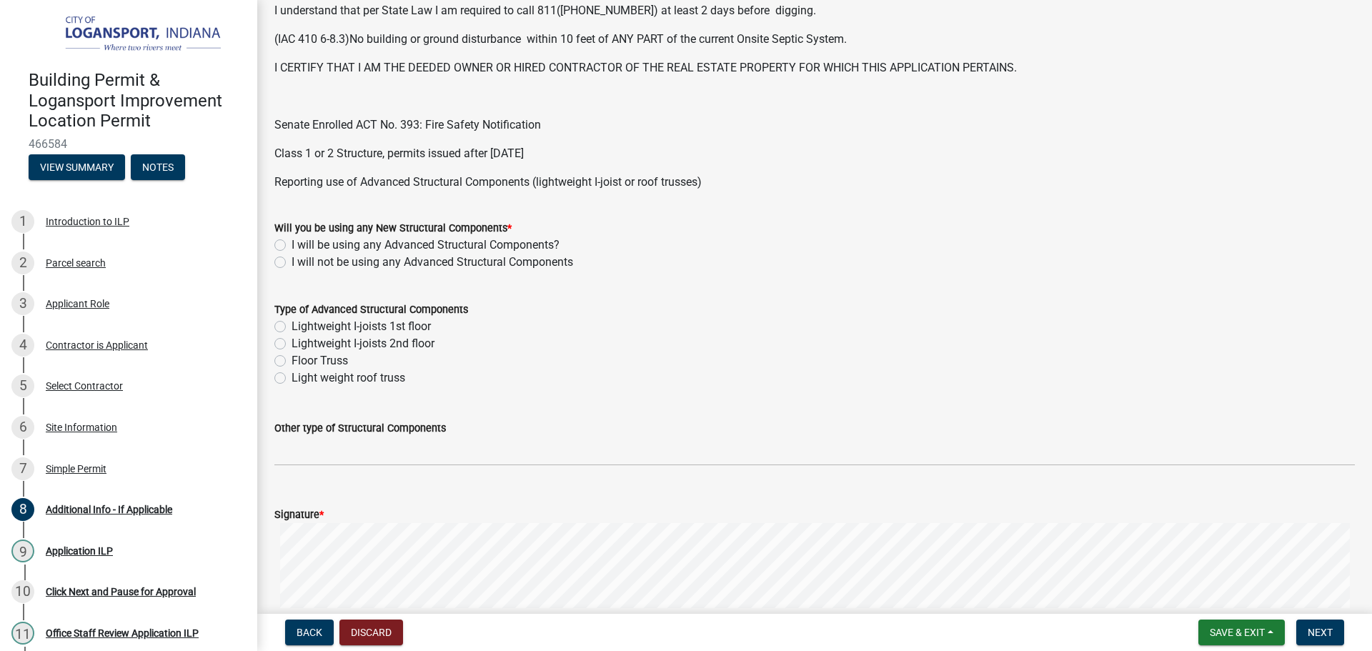
click at [292, 261] on label "I will not be using any Advanced Structural Components" at bounding box center [433, 262] width 282 height 17
click at [292, 261] on input "I will not be using any Advanced Structural Components" at bounding box center [296, 258] width 9 height 9
radio input "true"
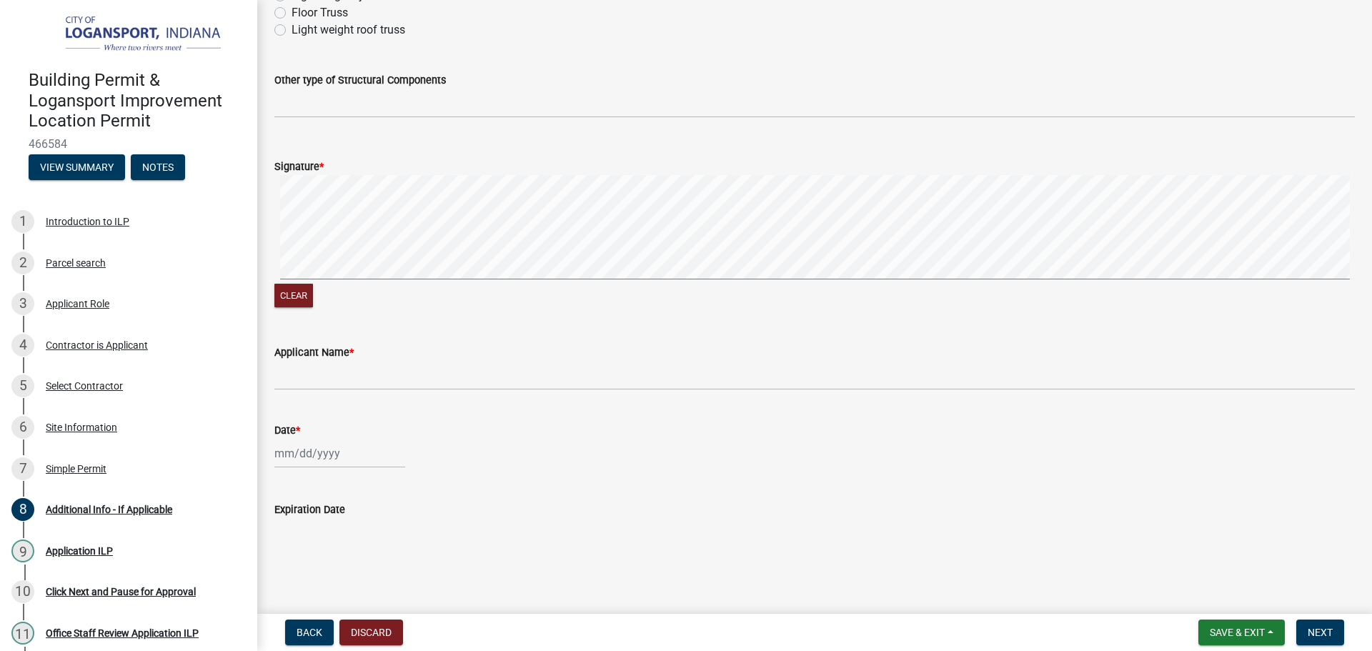
scroll to position [784, 0]
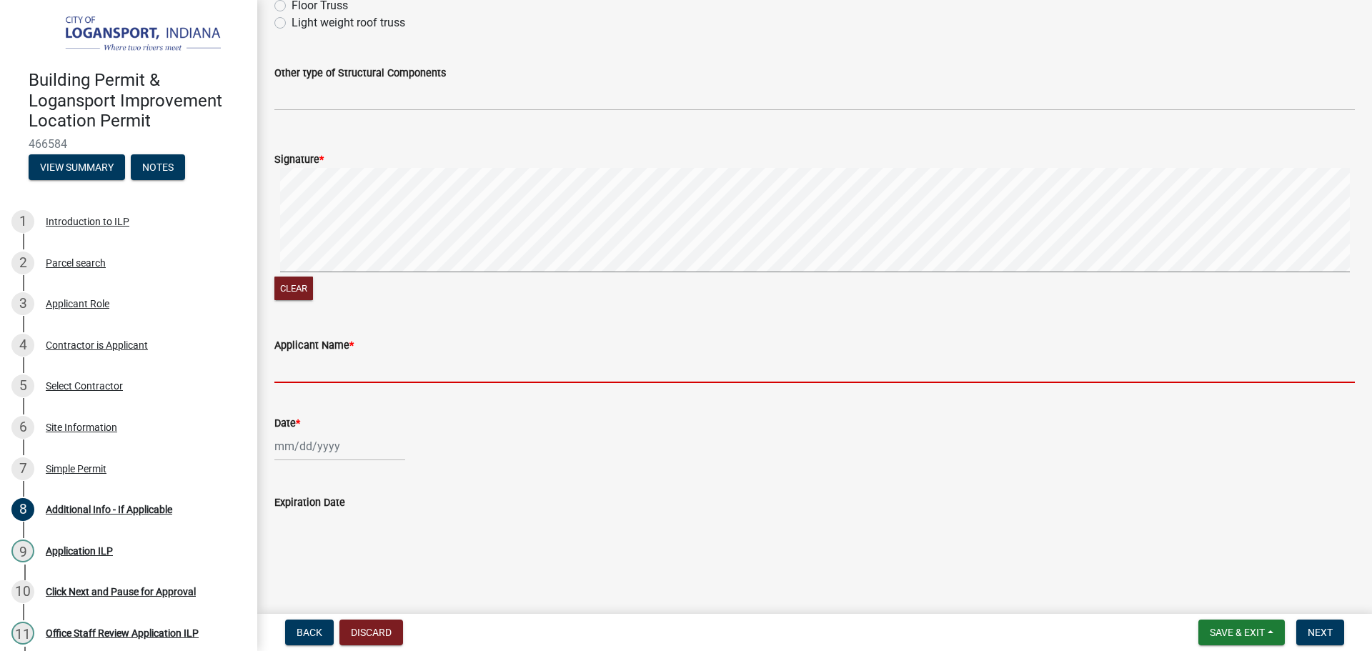
click at [368, 372] on input "Applicant Name *" at bounding box center [814, 368] width 1081 height 29
type input "[PERSON_NAME]"
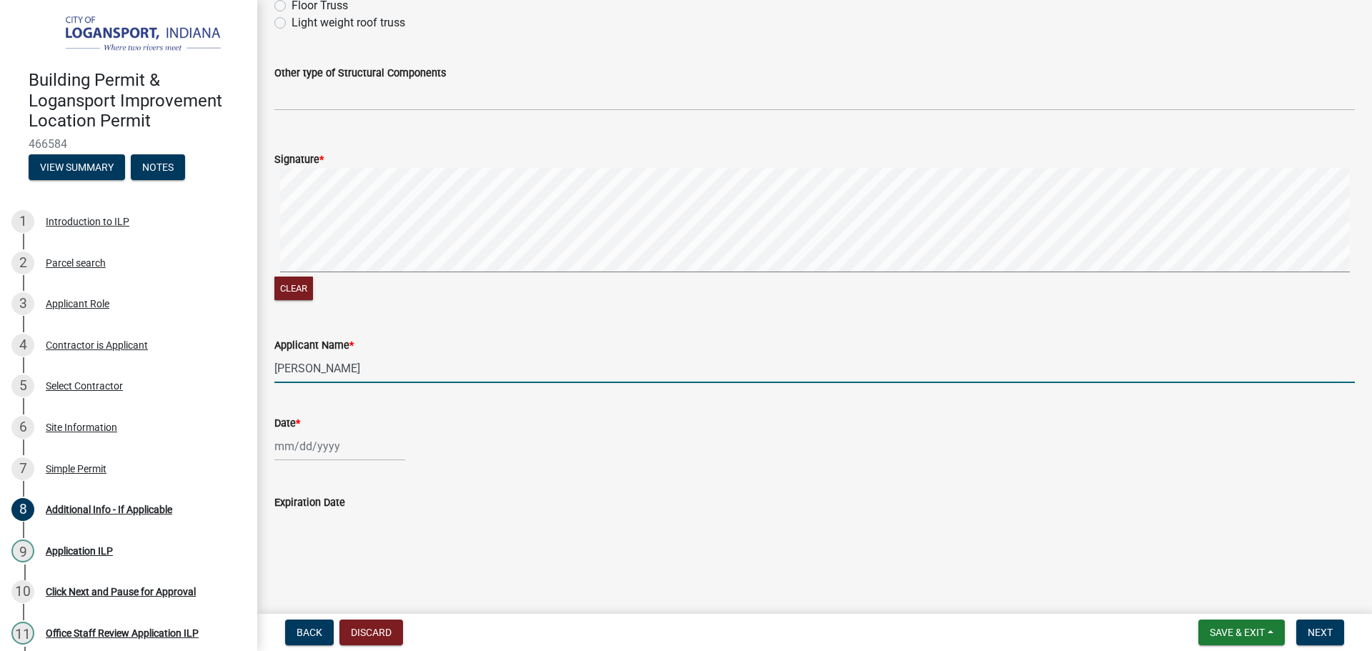
select select "8"
select select "2025"
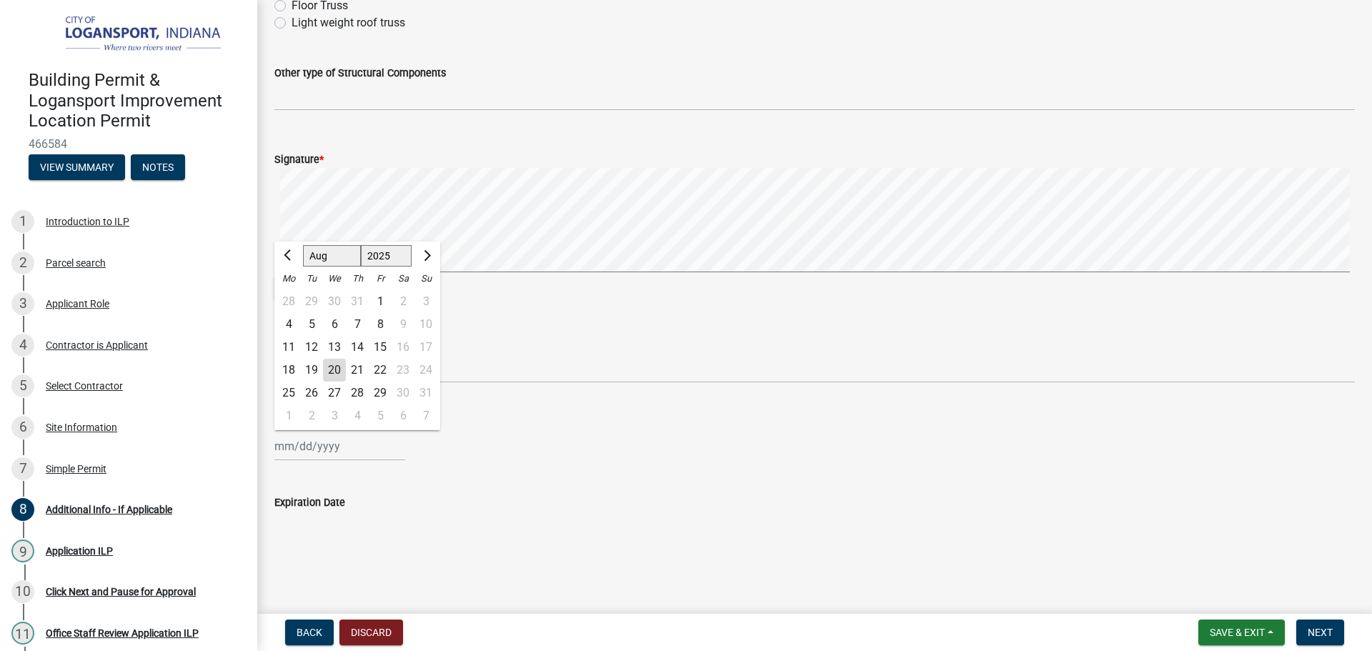
click at [322, 439] on div "[PERSON_NAME] Feb Mar Apr [PERSON_NAME][DATE] Oct Nov [DATE] 1526 1527 1528 152…" at bounding box center [339, 446] width 131 height 29
click at [332, 371] on div "20" at bounding box center [334, 370] width 23 height 23
type input "[DATE]"
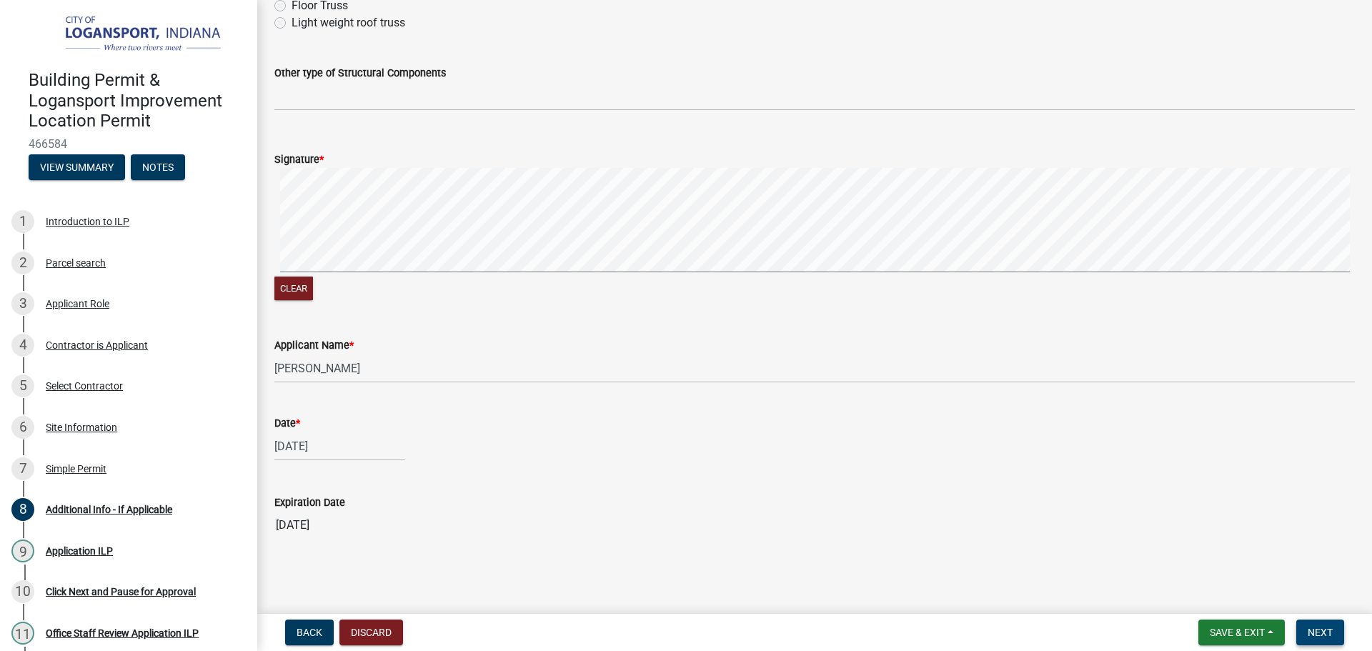
click at [1310, 639] on button "Next" at bounding box center [1320, 633] width 48 height 26
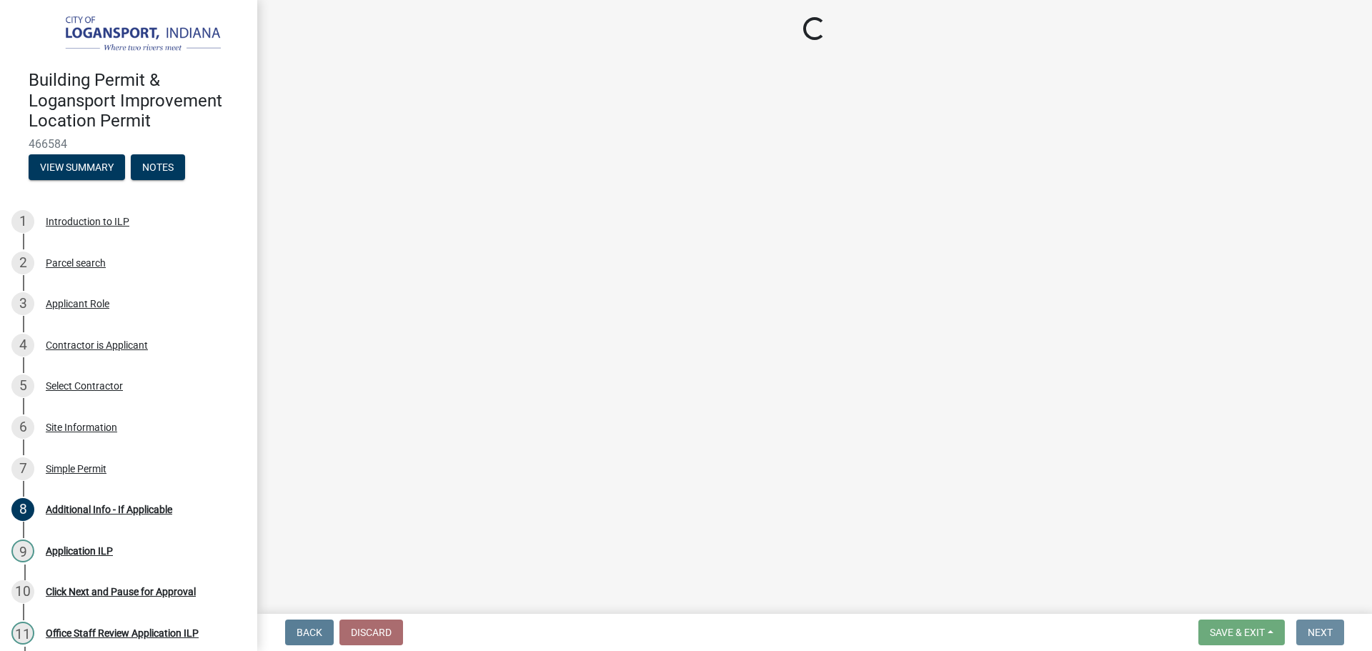
scroll to position [0, 0]
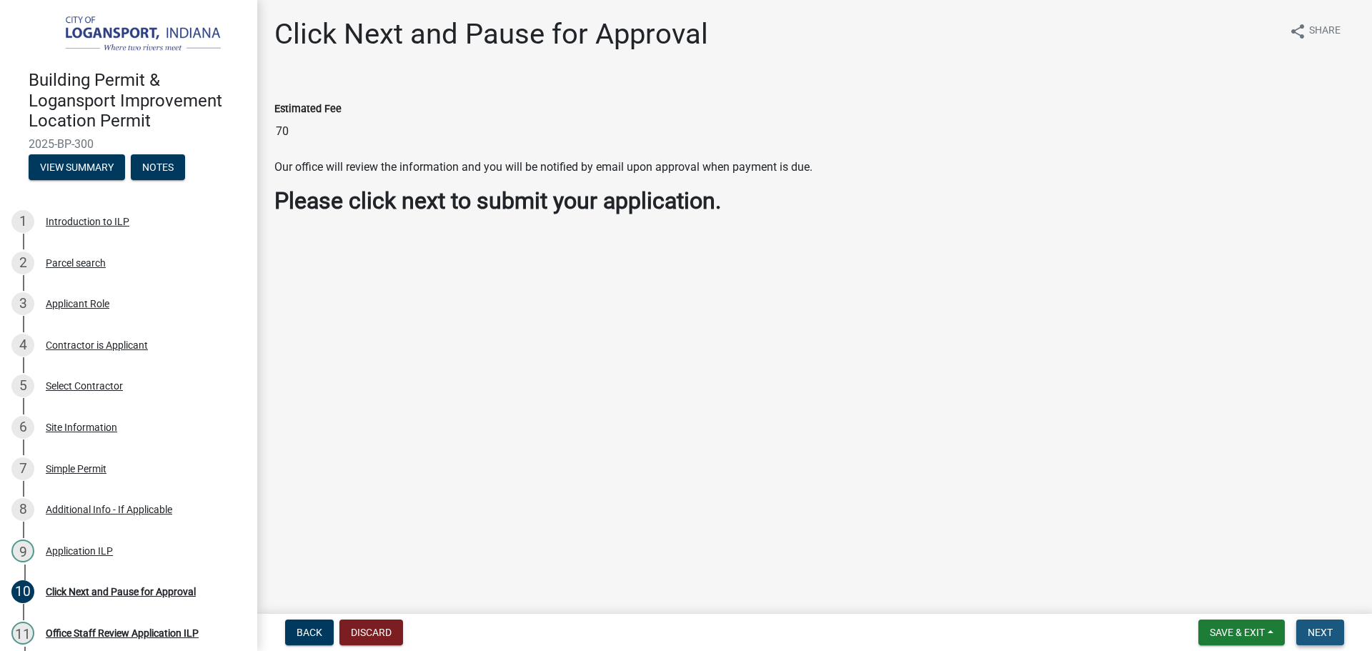
click at [1316, 635] on span "Next" at bounding box center [1320, 632] width 25 height 11
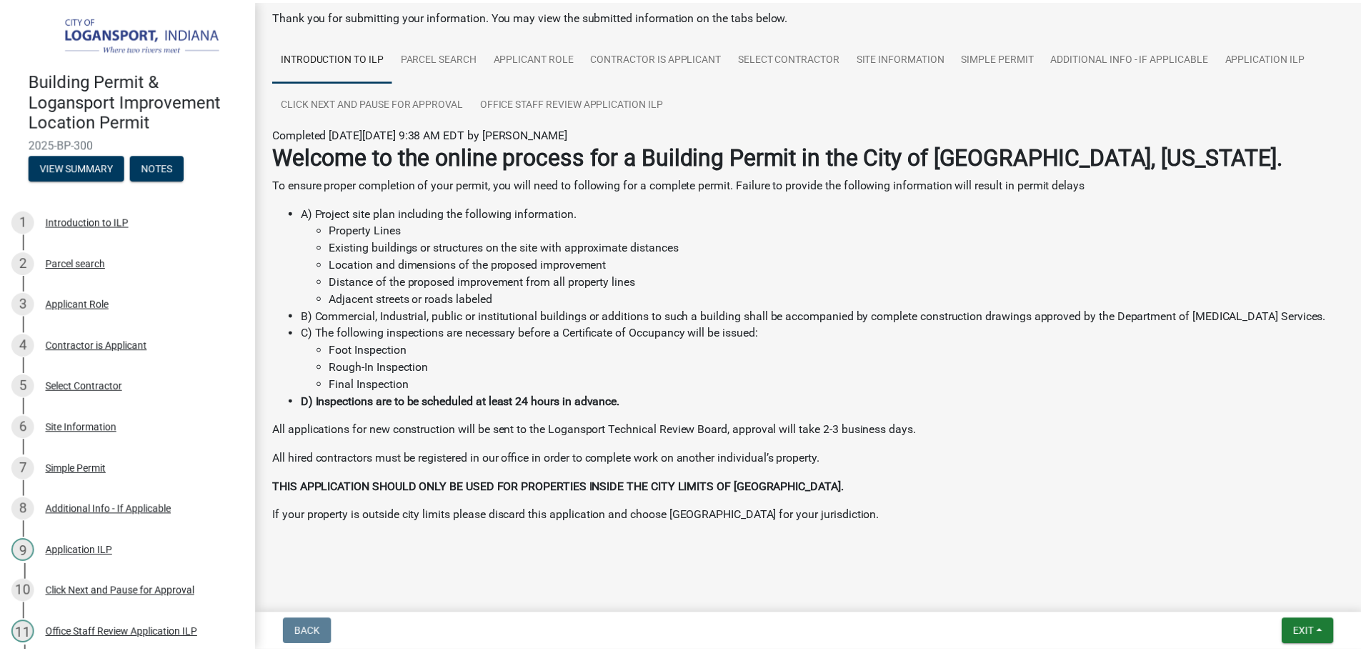
scroll to position [74, 0]
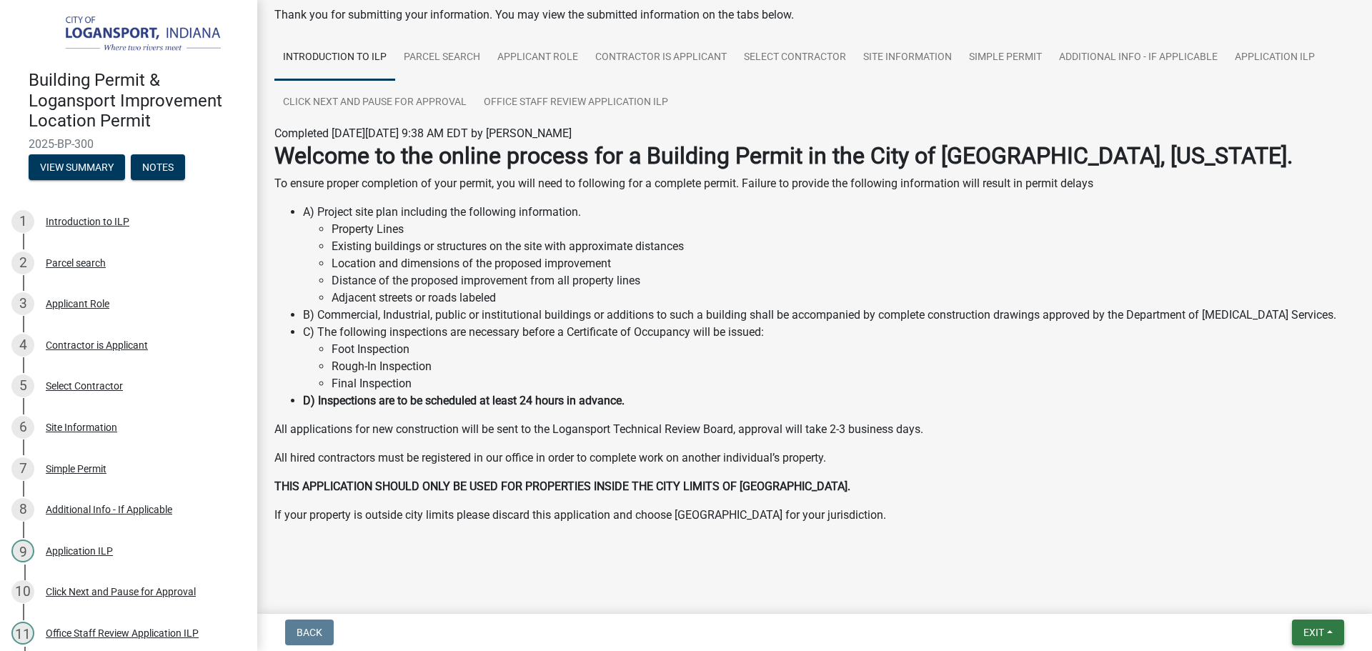
click at [1308, 632] on span "Exit" at bounding box center [1313, 632] width 21 height 11
click at [1283, 596] on button "Save & Exit" at bounding box center [1287, 595] width 114 height 34
